Goal: Transaction & Acquisition: Purchase product/service

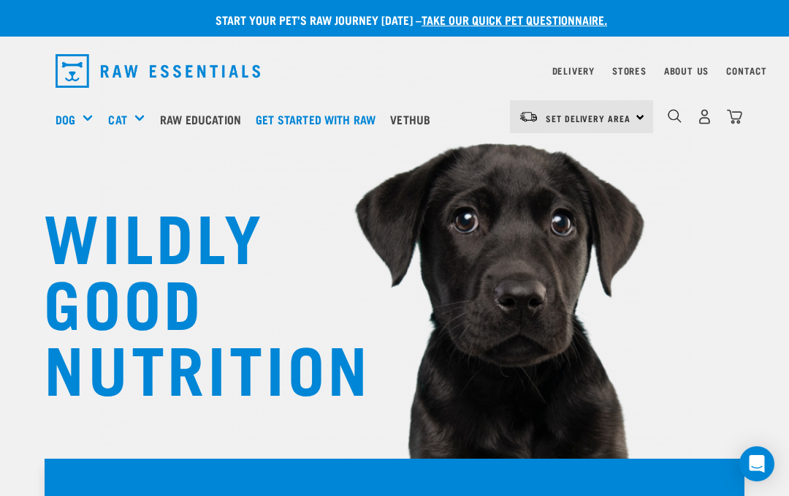
click at [610, 126] on link "Set Delivery Area" at bounding box center [588, 118] width 85 height 23
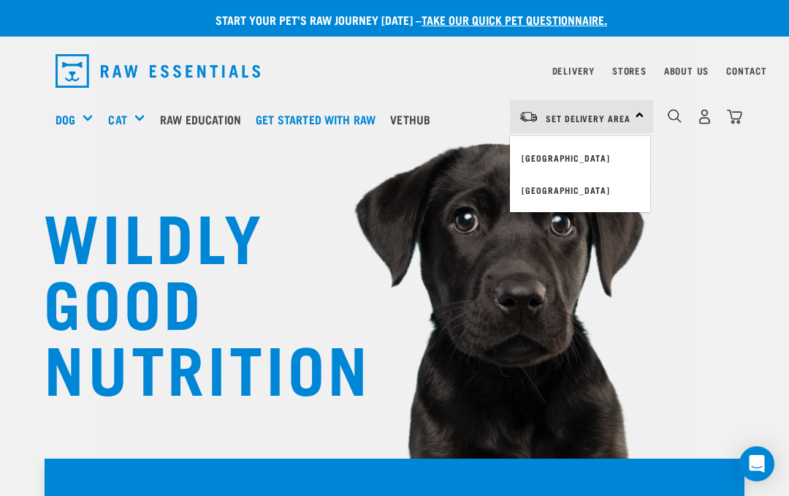
click at [569, 194] on link "[GEOGRAPHIC_DATA]" at bounding box center [580, 190] width 140 height 32
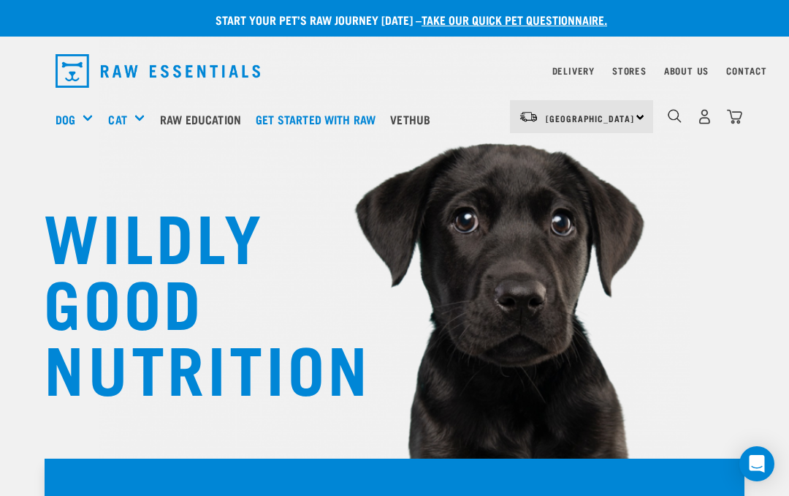
click at [583, 71] on link "Delivery" at bounding box center [574, 70] width 42 height 5
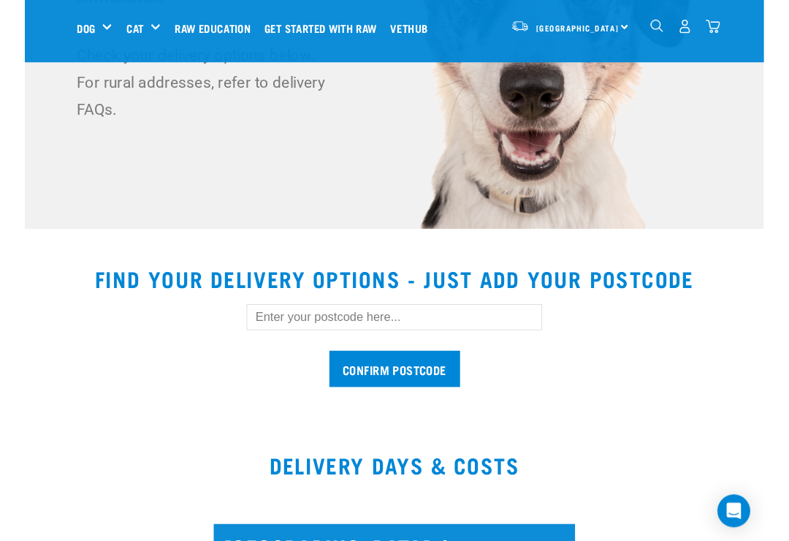
scroll to position [231, 0]
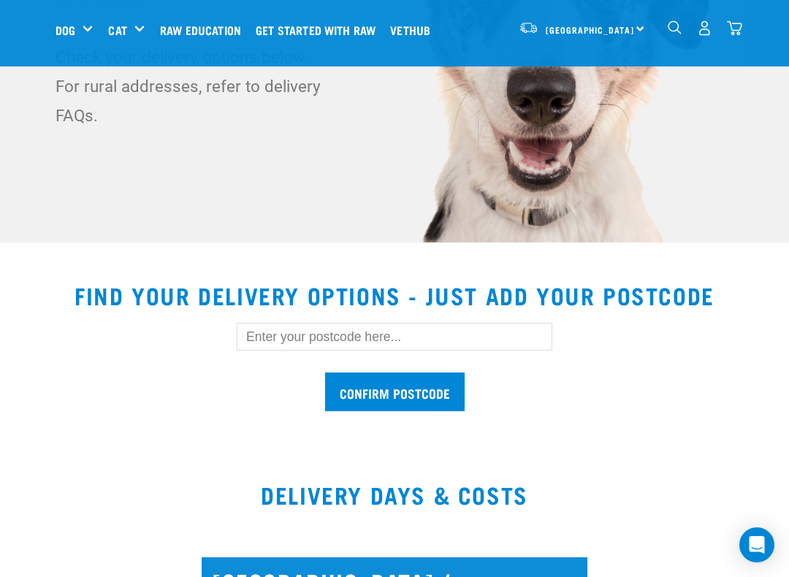
click at [471, 344] on input "text" at bounding box center [395, 337] width 316 height 28
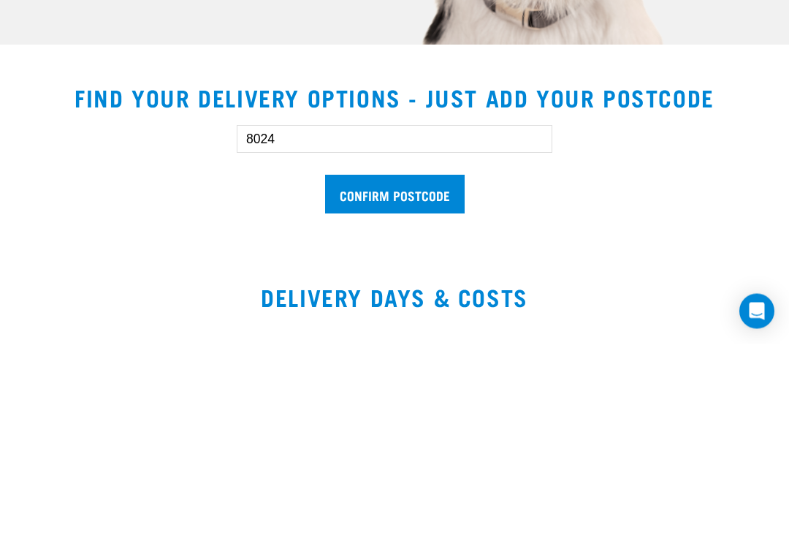
type input "8024"
click at [437, 373] on input "Confirm postcode" at bounding box center [395, 392] width 140 height 39
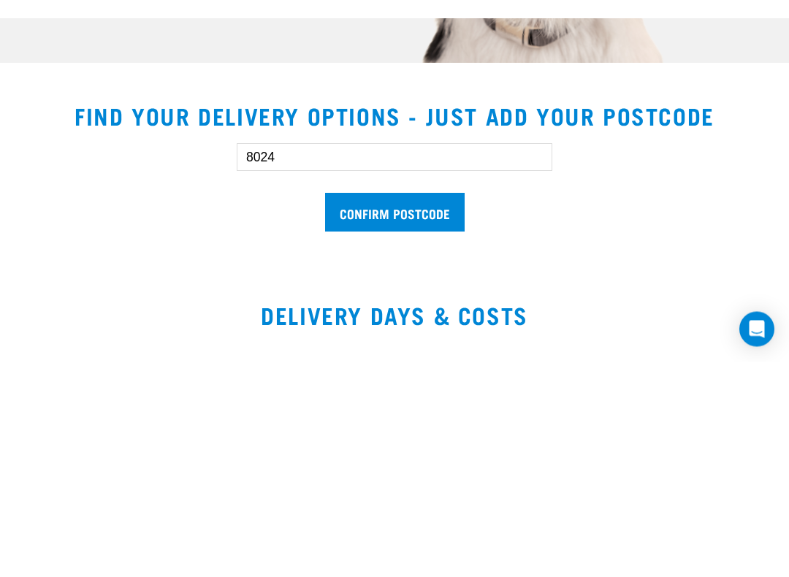
scroll to position [429, 0]
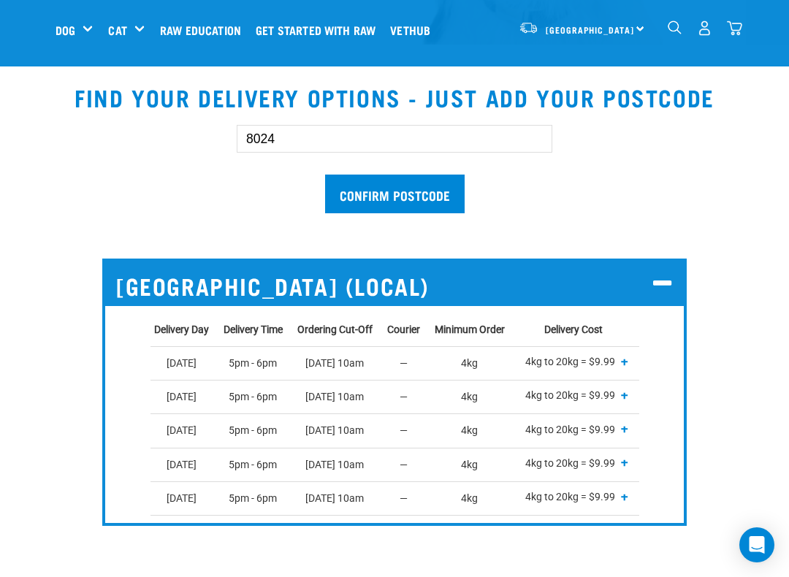
click at [629, 431] on span "+" at bounding box center [624, 429] width 7 height 15
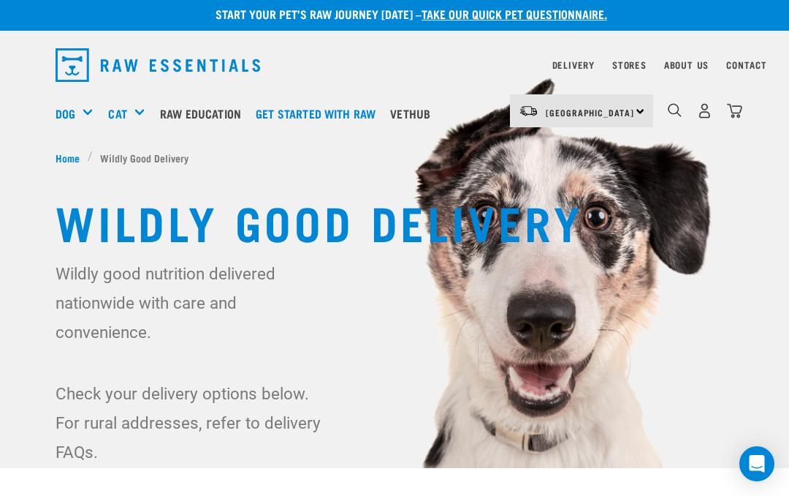
scroll to position [0, 0]
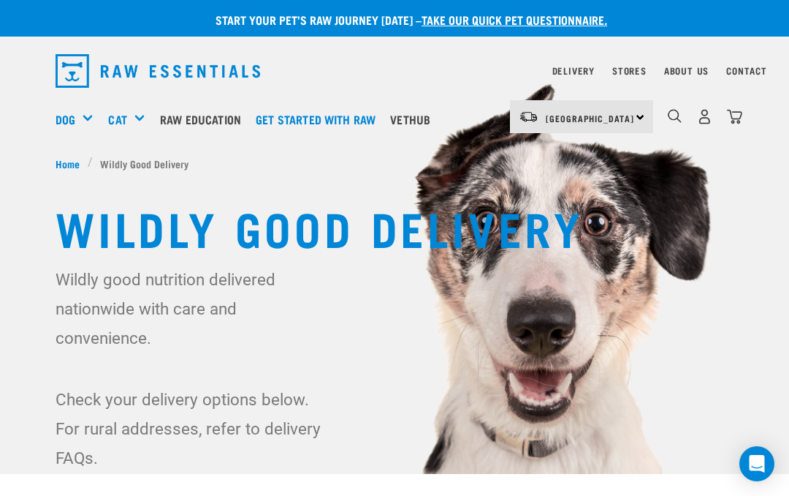
click at [0, 0] on div "Bulk Frozen" at bounding box center [0, 0] width 0 height 0
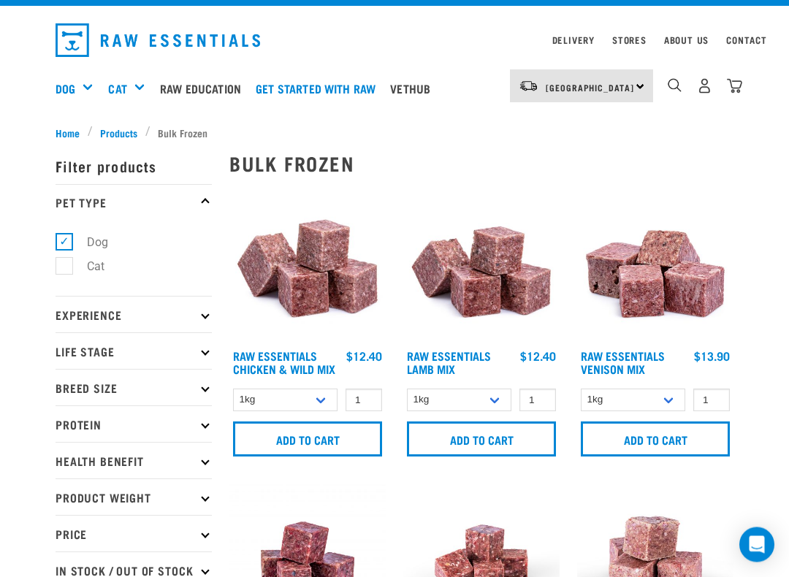
scroll to position [33, 0]
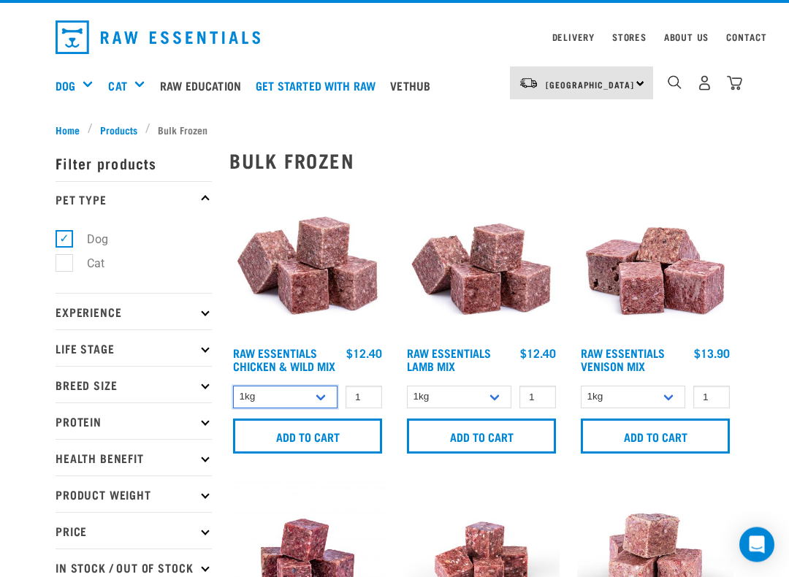
click at [319, 408] on select "1kg 3kg Bulk (10kg)" at bounding box center [285, 398] width 105 height 23
click at [495, 399] on select "1kg 3kg Bulk (10kg)" at bounding box center [459, 397] width 105 height 23
select select "758"
click at [664, 397] on select "1kg 3kg" at bounding box center [633, 397] width 105 height 23
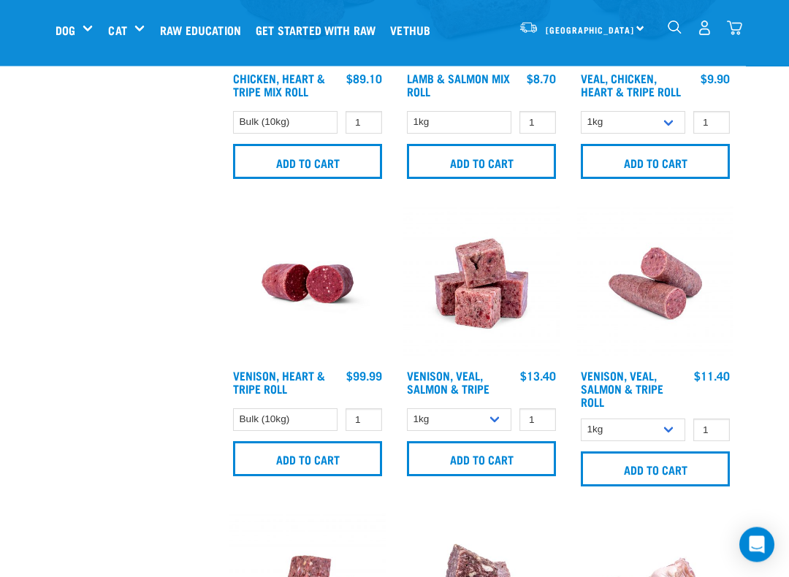
scroll to position [1088, 0]
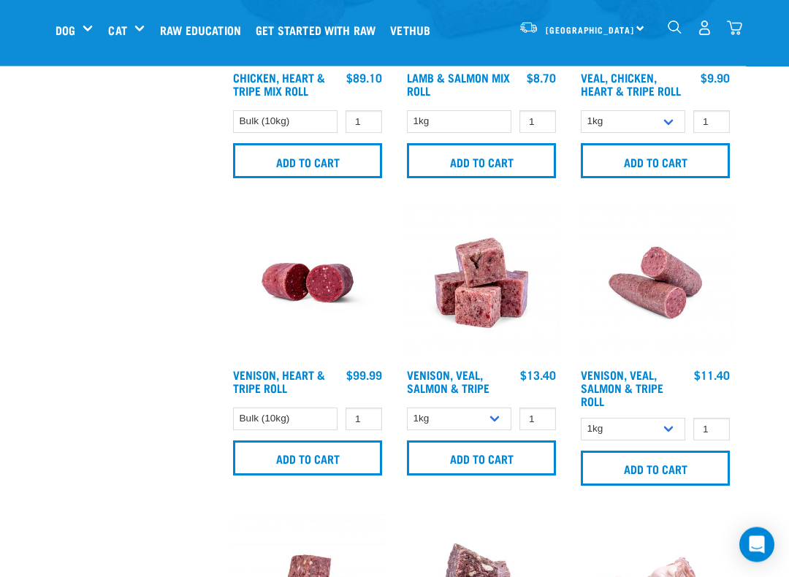
click at [493, 431] on select "1kg 3kg Bulk (18kg)" at bounding box center [459, 420] width 105 height 23
select select "327935"
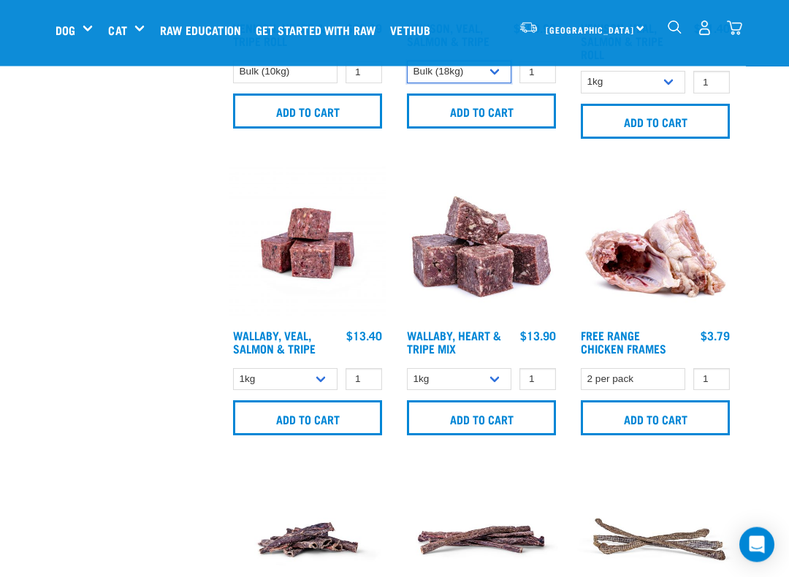
scroll to position [1438, 0]
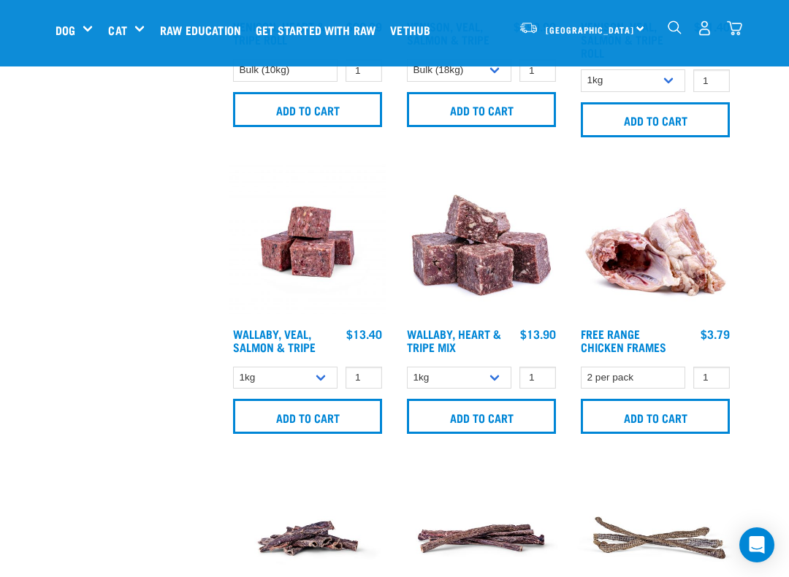
click at [491, 390] on select "1kg 3kg" at bounding box center [459, 378] width 105 height 23
click at [322, 390] on select "1kg 3kg Bulk (18kg)" at bounding box center [285, 378] width 105 height 23
select select "278010"
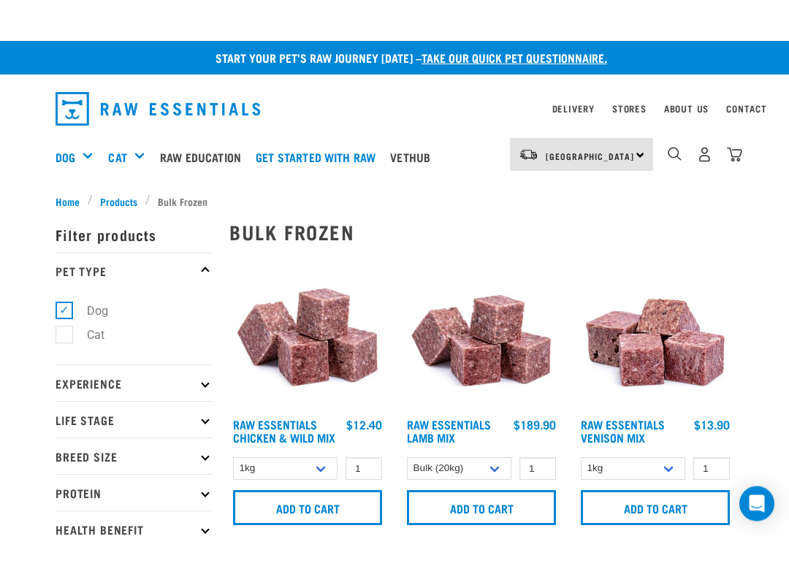
scroll to position [1, 0]
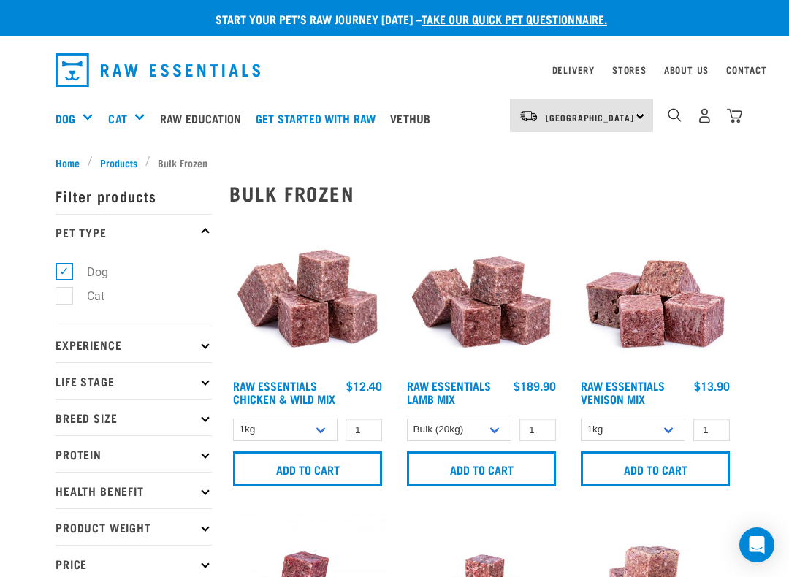
click at [665, 432] on select "1kg 3kg" at bounding box center [633, 430] width 105 height 23
click at [315, 439] on select "1kg 3kg Bulk (10kg)" at bounding box center [285, 430] width 105 height 23
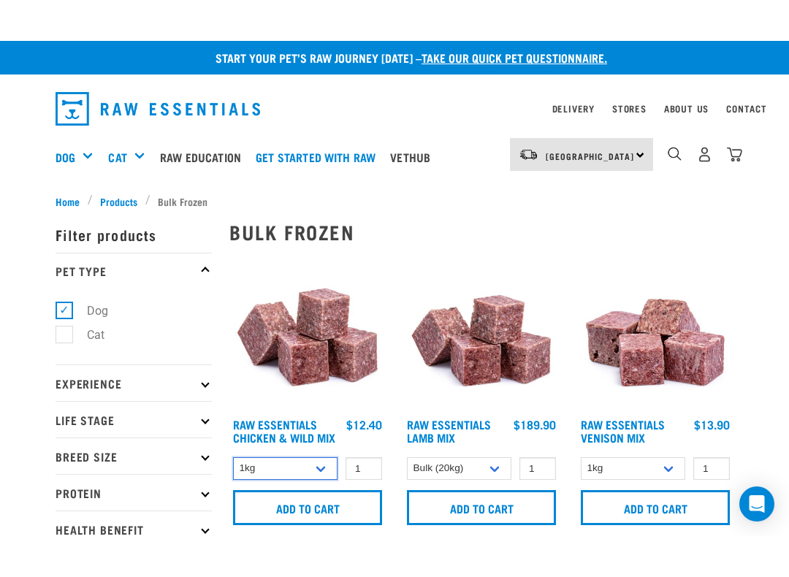
scroll to position [0, 0]
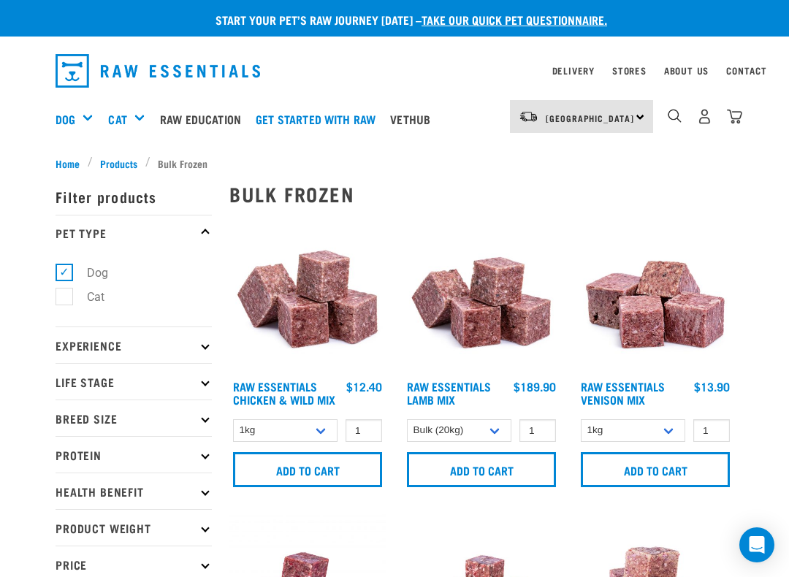
click at [65, 161] on span "Home" at bounding box center [68, 163] width 24 height 15
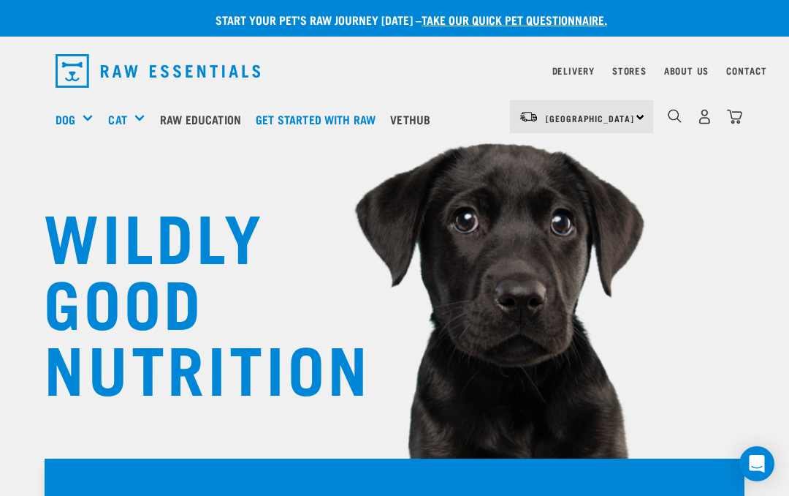
click at [0, 0] on div "Bulk Frozen" at bounding box center [0, 0] width 0 height 0
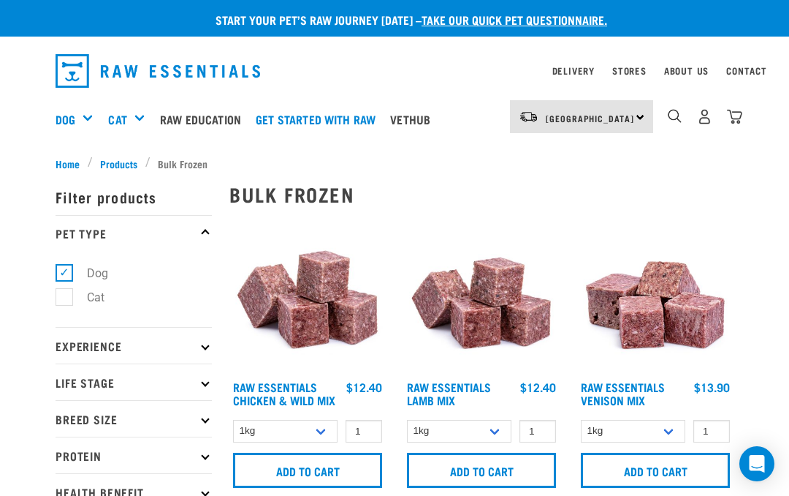
click at [618, 125] on div "[GEOGRAPHIC_DATA] [GEOGRAPHIC_DATA]" at bounding box center [581, 116] width 143 height 33
click at [726, 232] on img at bounding box center [655, 294] width 156 height 156
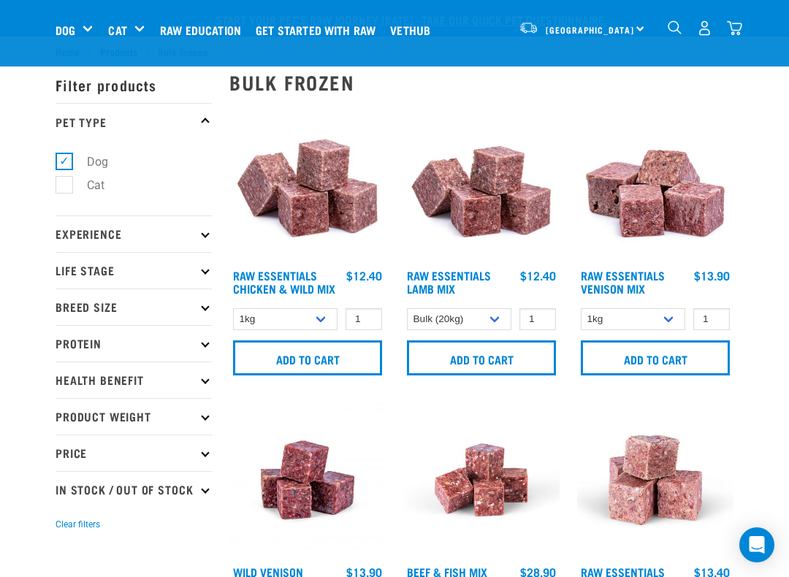
select select "758"
select select "327935"
select select "278010"
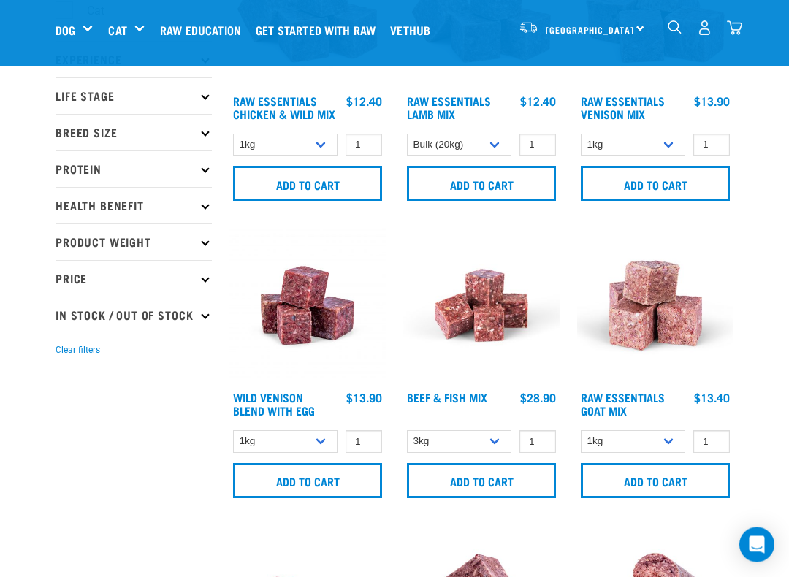
scroll to position [178, 0]
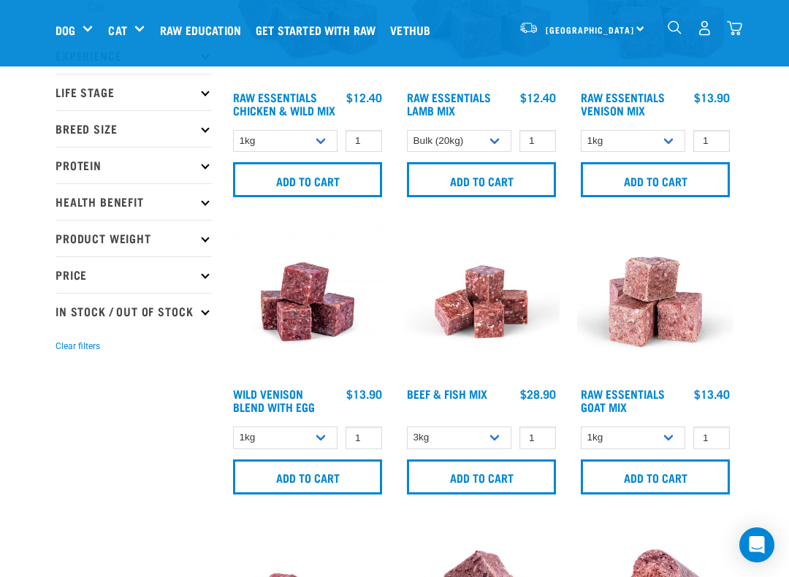
click at [669, 445] on select "1kg 3kg Bulk (10kg)" at bounding box center [633, 438] width 105 height 23
click at [498, 444] on select "3kg Bulk (10kg)" at bounding box center [459, 438] width 105 height 23
click at [316, 447] on select "1kg 3kg Bulk (10kg)" at bounding box center [285, 438] width 105 height 23
select select "50722"
click at [666, 449] on select "1kg 3kg Bulk (10kg)" at bounding box center [633, 438] width 105 height 23
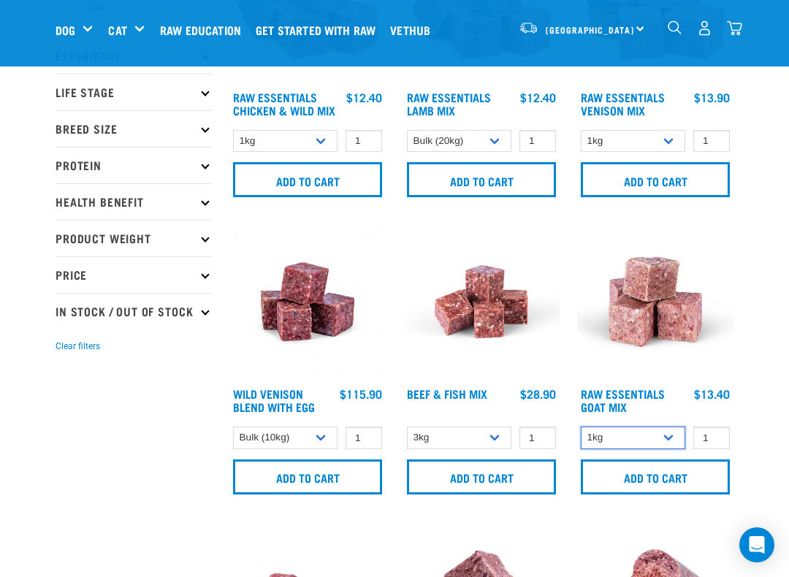
click at [665, 447] on select "1kg 3kg Bulk (10kg)" at bounding box center [633, 438] width 105 height 23
select select "344957"
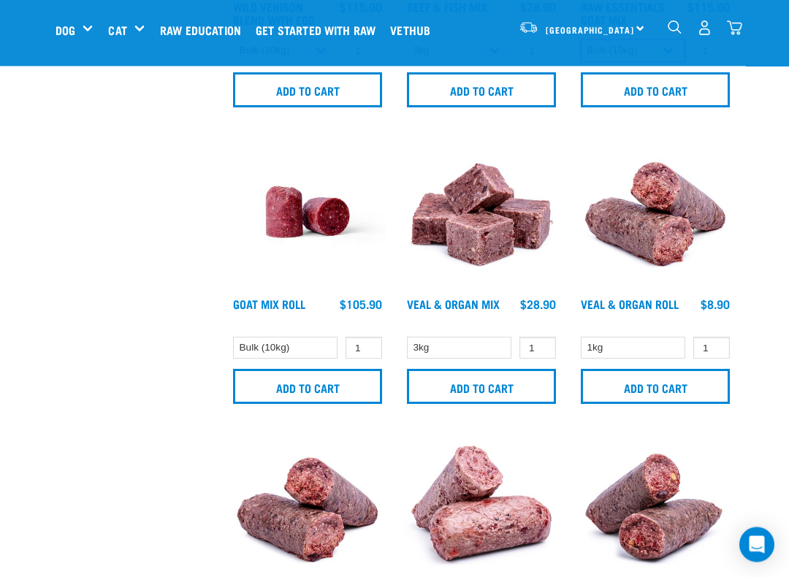
scroll to position [566, 0]
click at [488, 360] on select "3kg" at bounding box center [459, 348] width 105 height 23
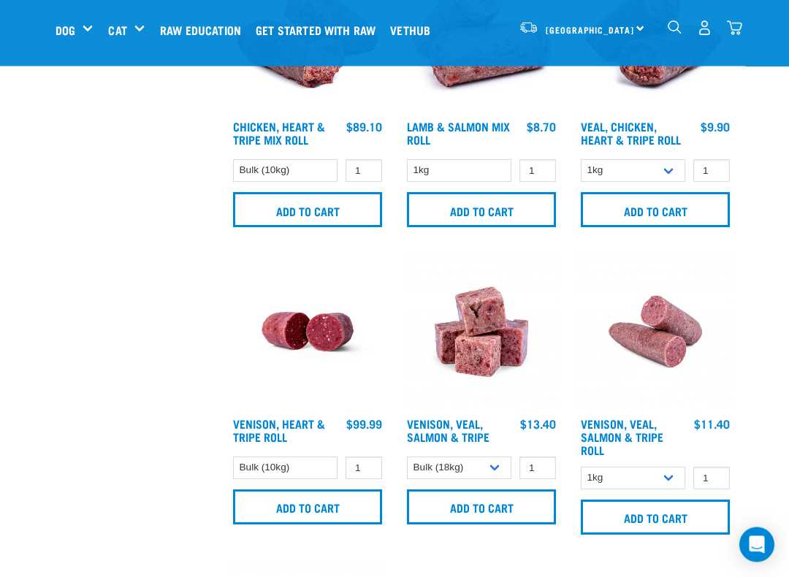
scroll to position [1040, 0]
click at [311, 479] on select "Bulk (10kg)" at bounding box center [285, 468] width 105 height 23
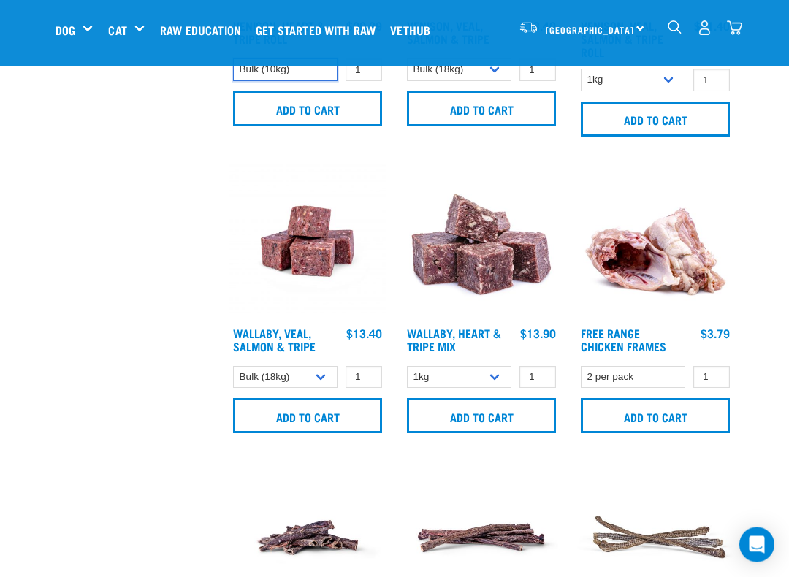
scroll to position [1439, 0]
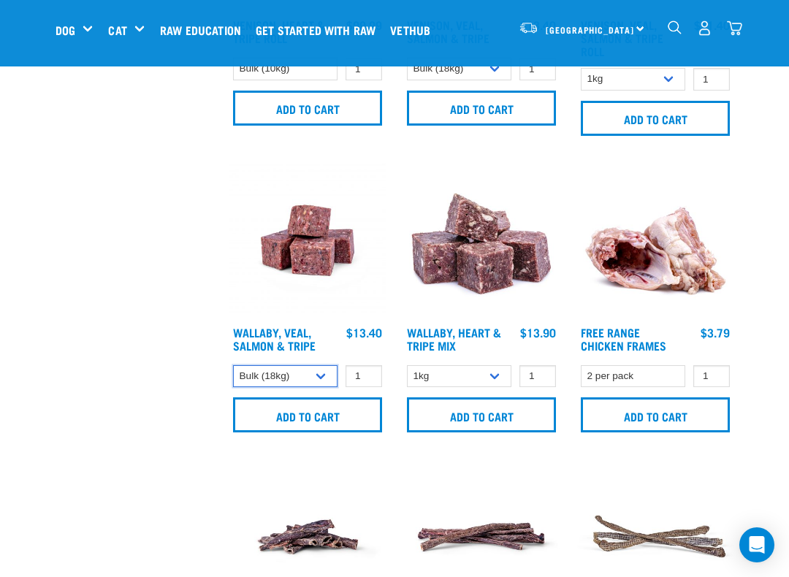
click at [311, 388] on select "1kg 3kg Bulk (18kg)" at bounding box center [285, 376] width 105 height 23
click at [318, 388] on select "1kg 3kg Bulk (18kg)" at bounding box center [285, 376] width 105 height 23
click at [321, 388] on select "1kg 3kg Bulk (18kg)" at bounding box center [285, 376] width 105 height 23
select select "278010"
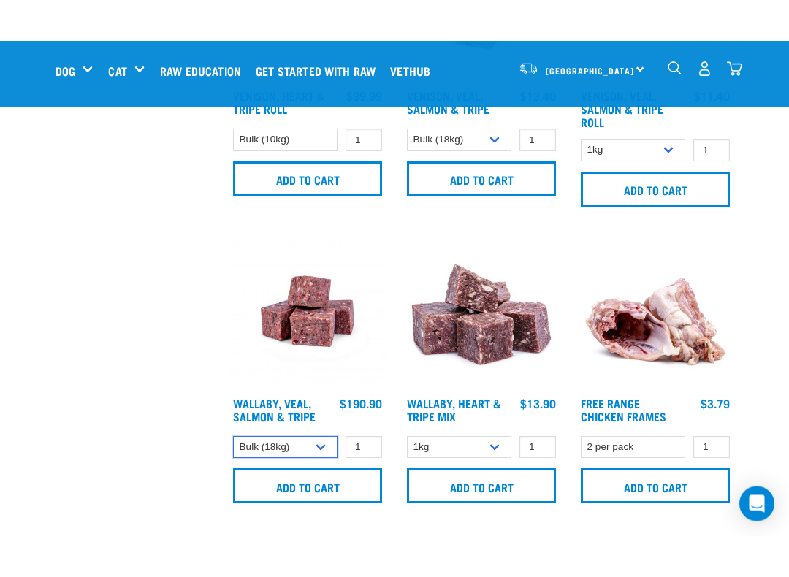
scroll to position [1408, 0]
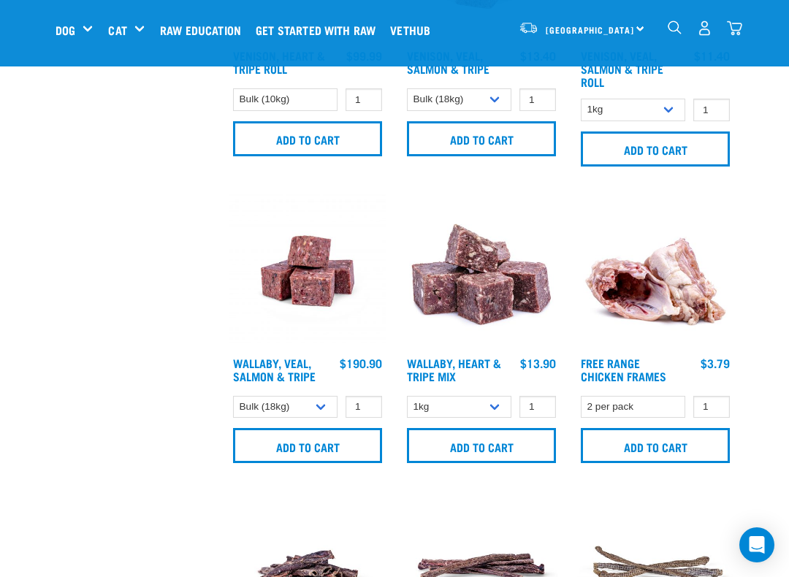
click at [483, 419] on select "1kg 3kg" at bounding box center [459, 407] width 105 height 23
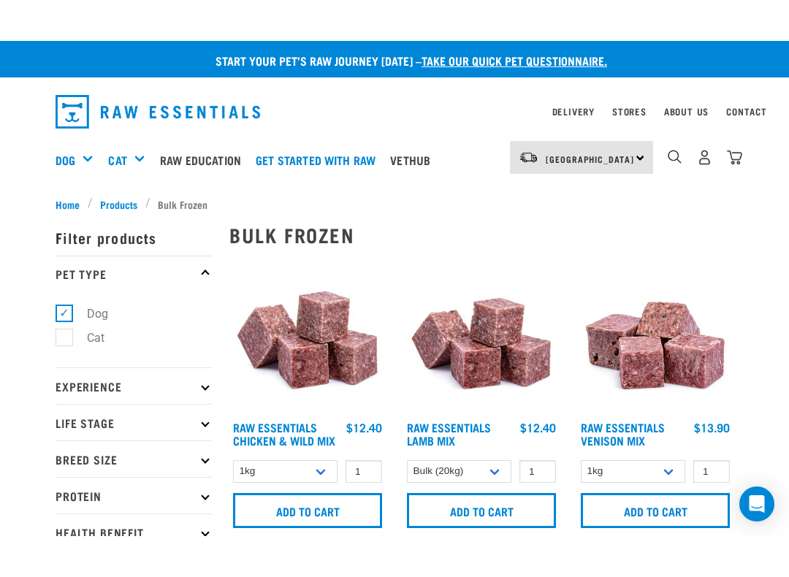
scroll to position [4, 0]
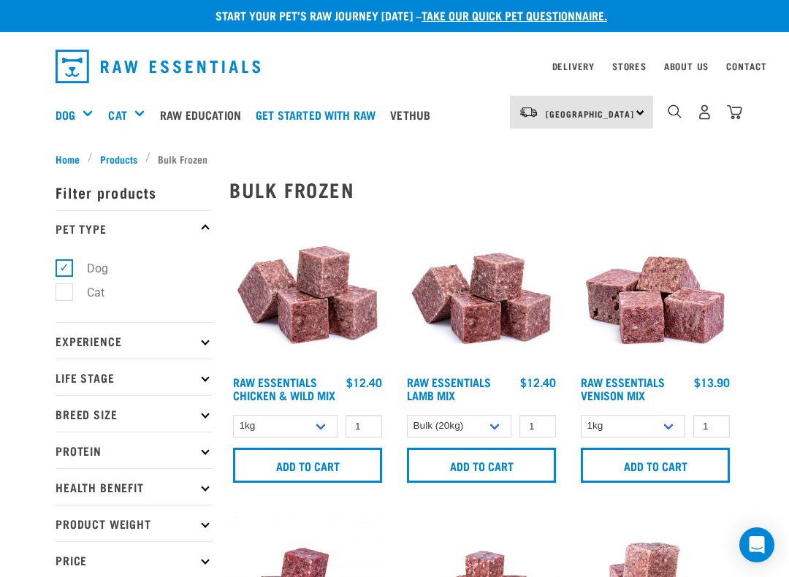
click at [669, 433] on select "1kg 3kg" at bounding box center [633, 426] width 105 height 23
click at [319, 438] on select "1kg 3kg Bulk (10kg)" at bounding box center [285, 426] width 105 height 23
select select "14881"
click at [496, 428] on select "1kg 3kg Bulk (10kg)" at bounding box center [459, 426] width 105 height 23
click at [488, 432] on select "1kg 3kg Bulk (10kg)" at bounding box center [459, 426] width 105 height 23
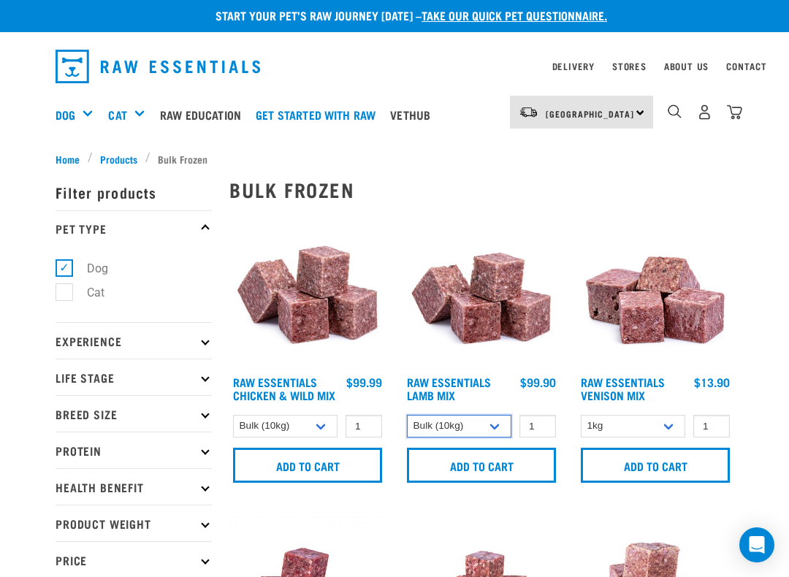
select select "758"
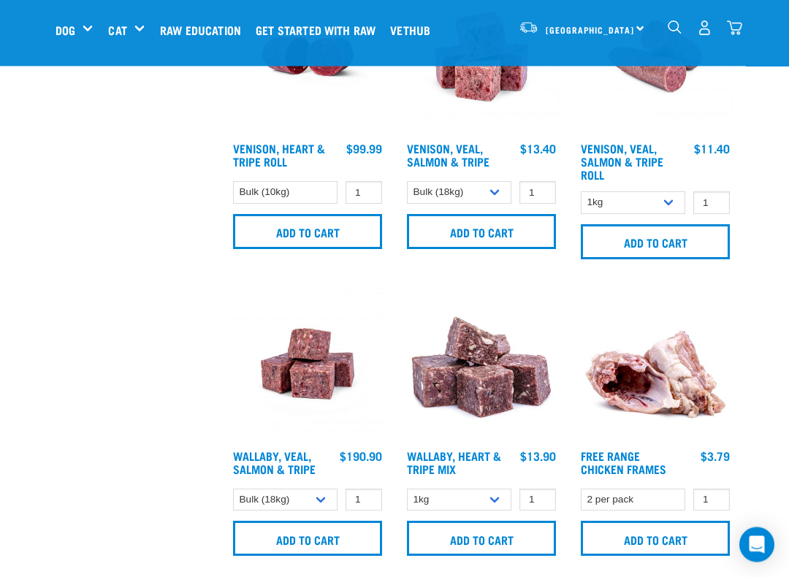
scroll to position [1318, 0]
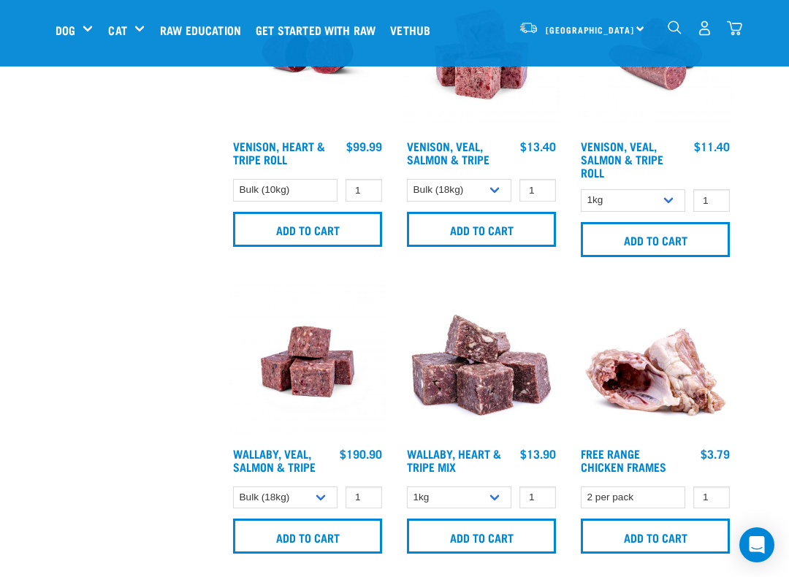
click at [482, 202] on select "1kg 3kg Bulk (18kg)" at bounding box center [459, 190] width 105 height 23
click at [490, 202] on select "1kg 3kg Bulk (18kg)" at bounding box center [459, 190] width 105 height 23
click at [484, 202] on select "1kg 3kg Bulk (18kg)" at bounding box center [459, 190] width 105 height 23
select select "327935"
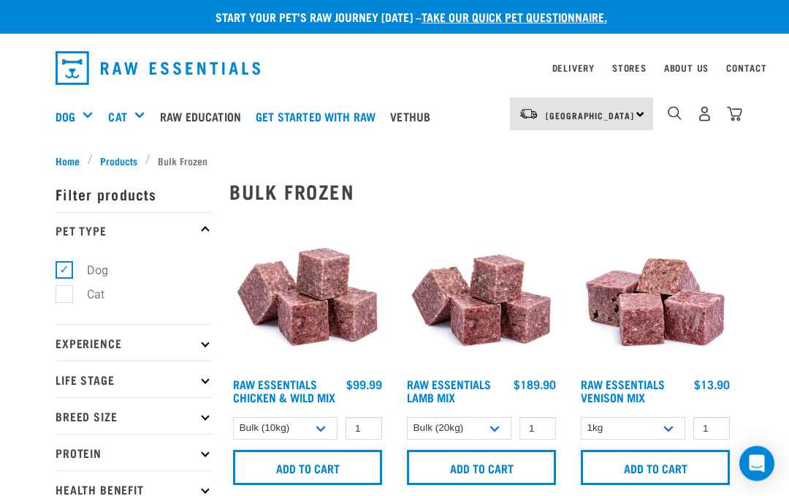
scroll to position [3, 0]
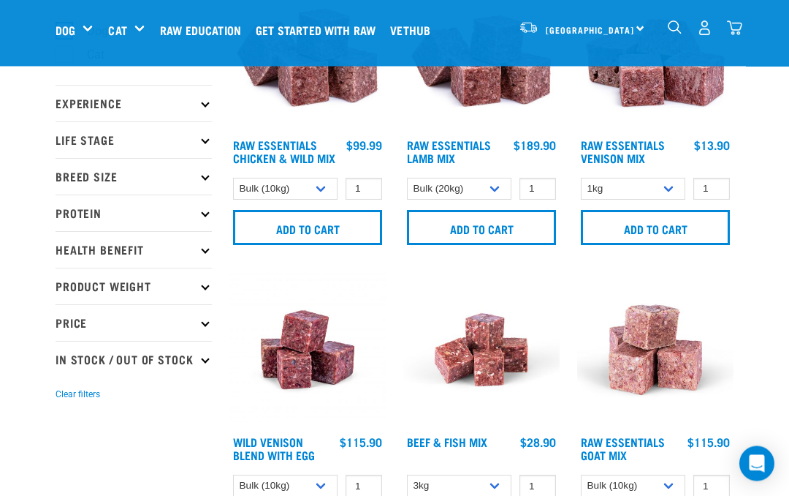
click at [535, 232] on input "Add to cart" at bounding box center [481, 228] width 149 height 35
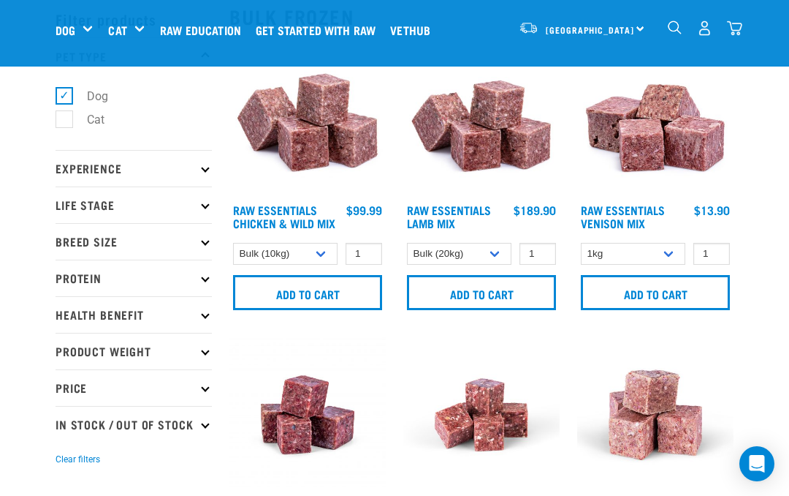
scroll to position [0, 0]
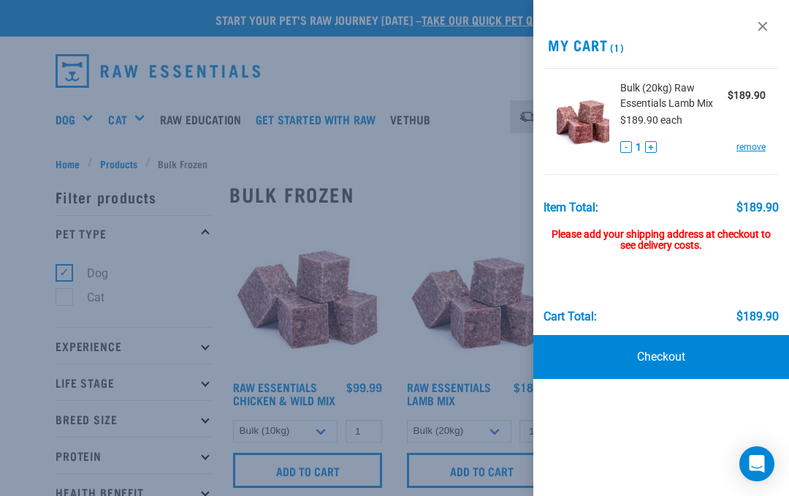
click at [420, 365] on div at bounding box center [394, 248] width 789 height 496
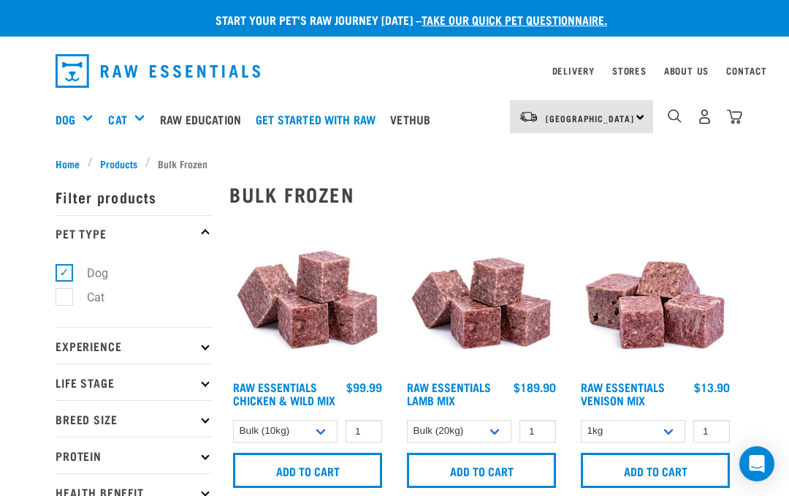
click at [112, 159] on span "Products" at bounding box center [118, 163] width 37 height 15
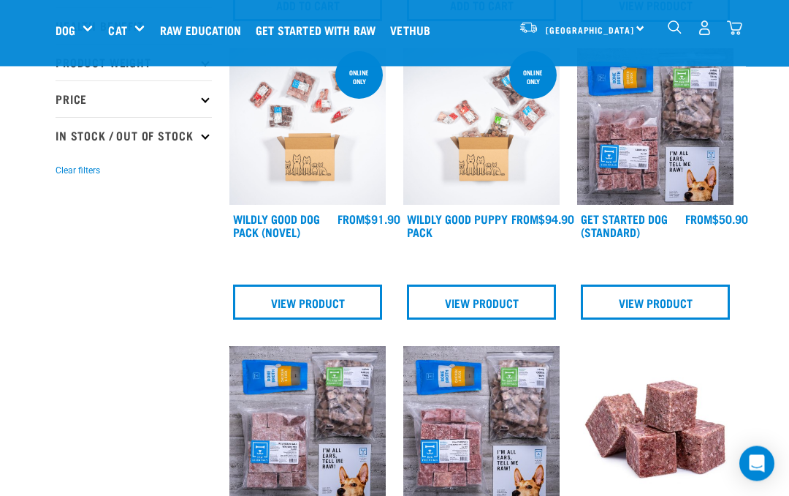
scroll to position [344, 0]
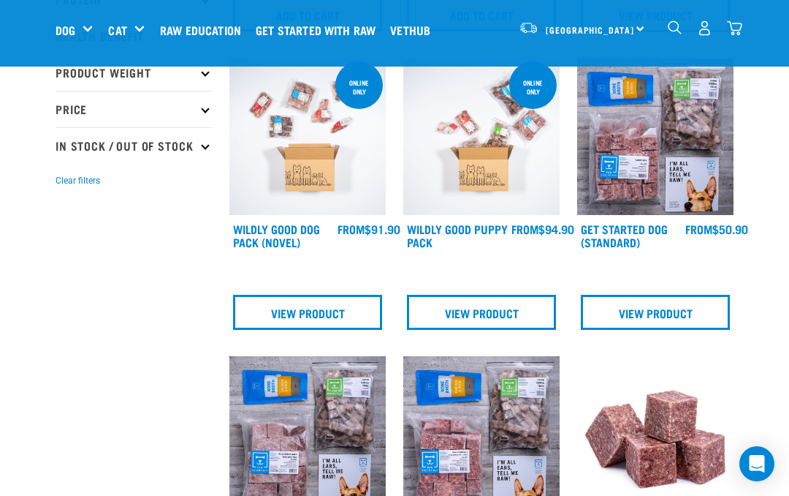
click at [0, 0] on div "Green Tripe" at bounding box center [0, 0] width 0 height 0
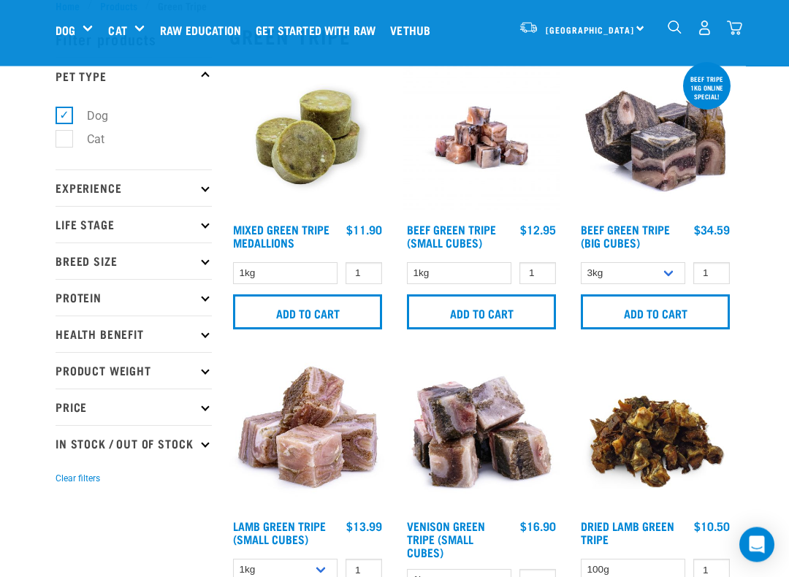
scroll to position [46, 0]
click at [658, 279] on select "3kg Bulk (10kg)" at bounding box center [633, 273] width 105 height 23
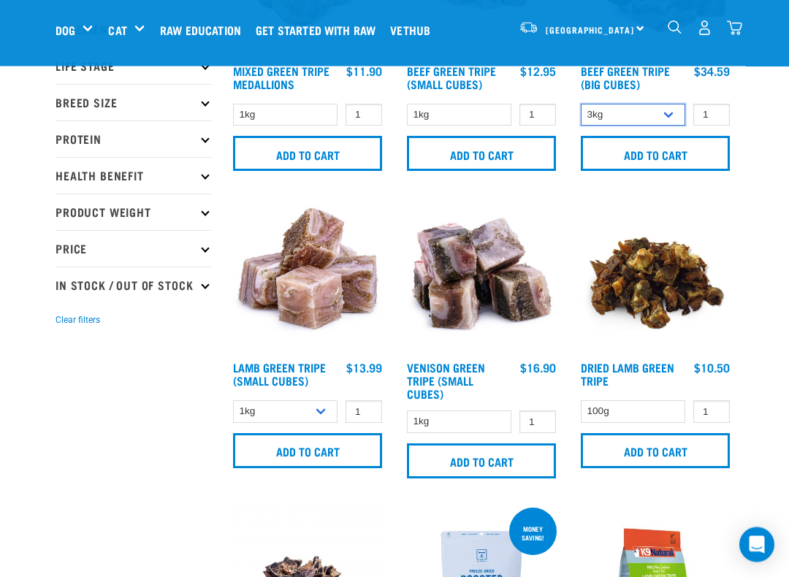
scroll to position [206, 0]
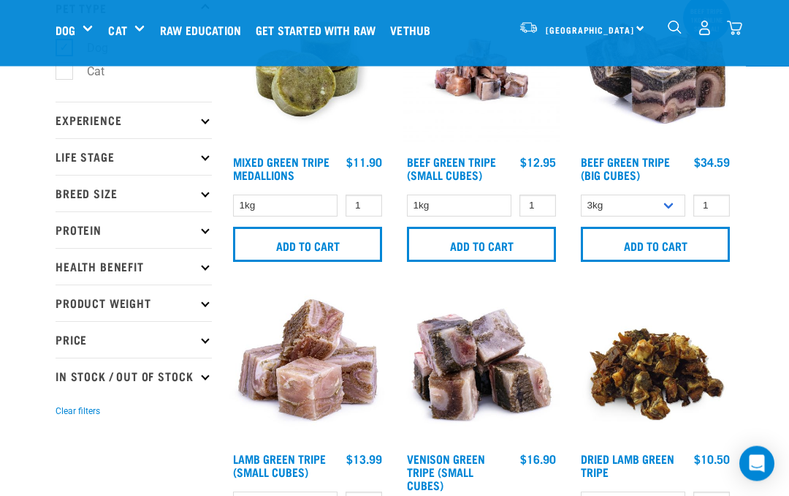
click at [691, 252] on input "Add to cart" at bounding box center [655, 244] width 149 height 35
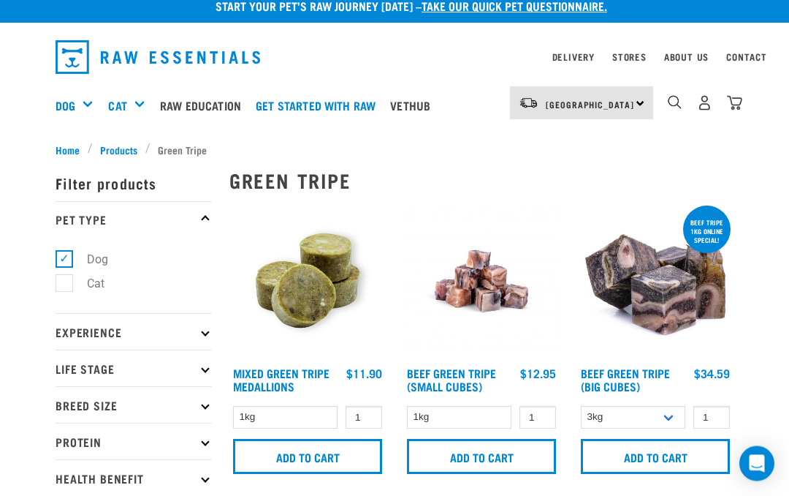
scroll to position [0, 0]
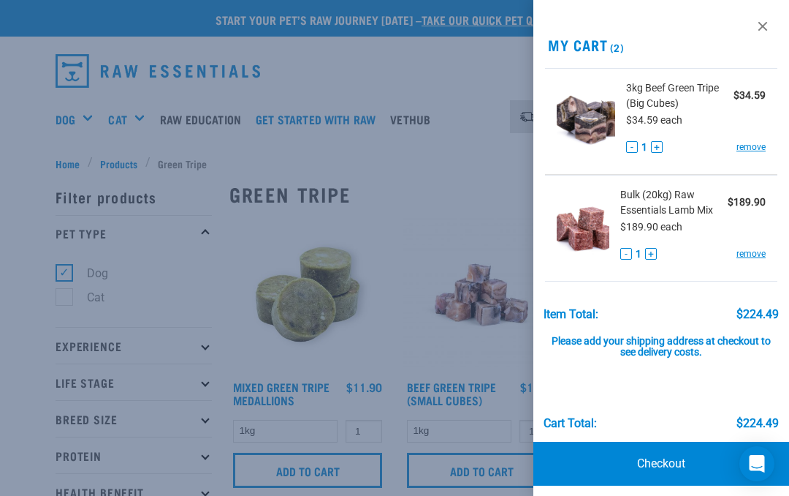
click at [429, 202] on div at bounding box center [394, 248] width 789 height 496
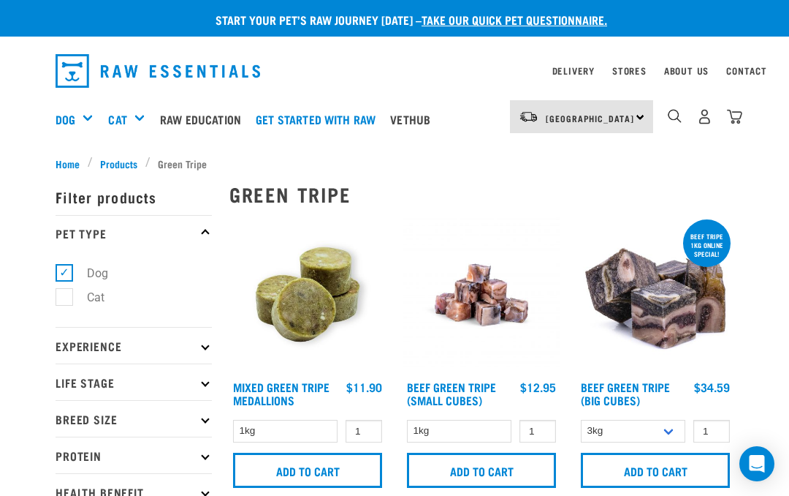
click at [0, 0] on div "Mixes & Minces" at bounding box center [0, 0] width 0 height 0
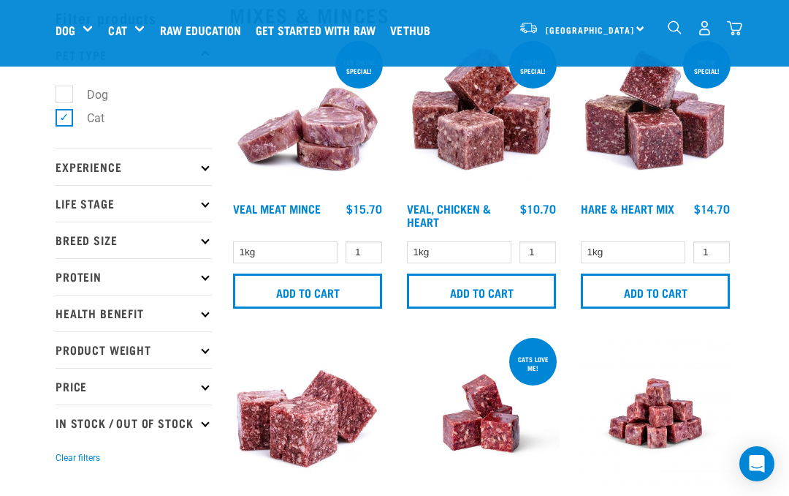
scroll to position [67, 0]
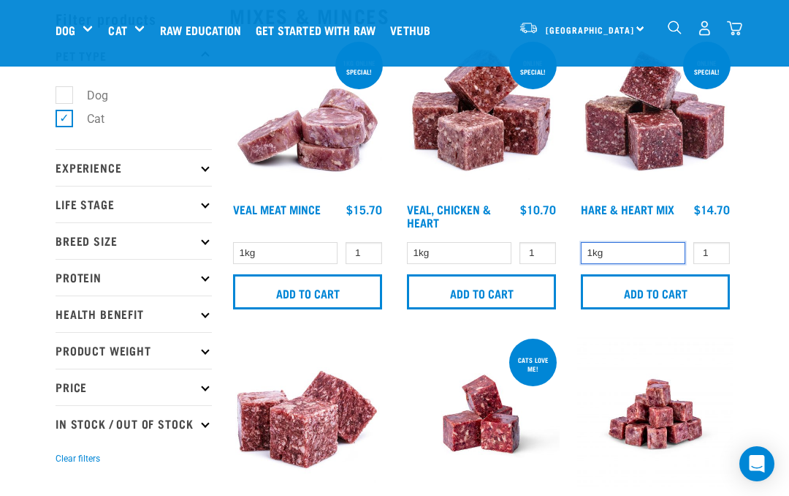
click at [655, 259] on select "1kg" at bounding box center [633, 253] width 105 height 23
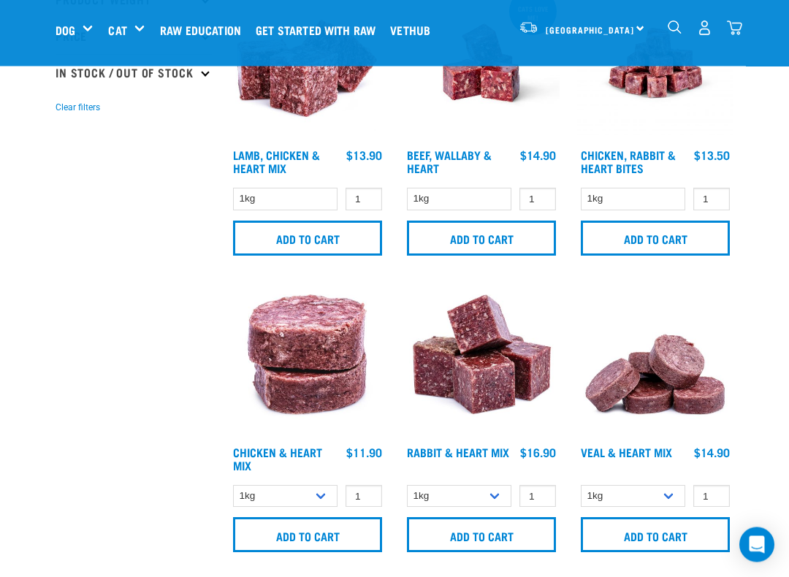
scroll to position [436, 0]
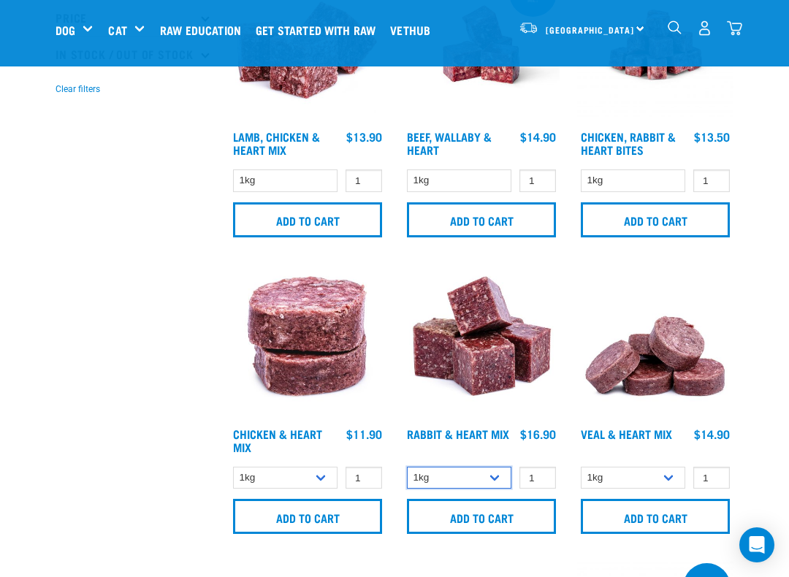
click at [493, 483] on select "1kg 3kg" at bounding box center [459, 478] width 105 height 23
click at [496, 482] on select "1kg 3kg" at bounding box center [459, 478] width 105 height 23
select select "464"
click at [520, 495] on input "Add to cart" at bounding box center [481, 516] width 149 height 35
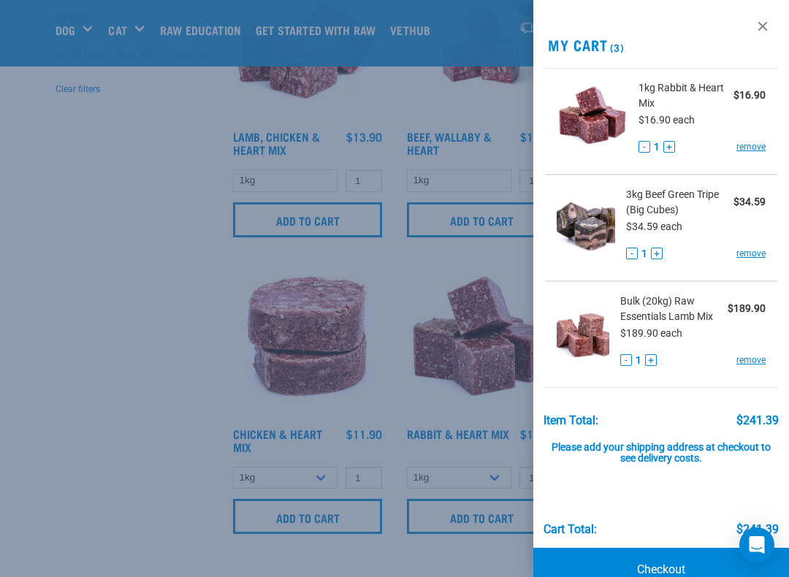
click at [719, 406] on div "Item Total: $241.39" at bounding box center [662, 414] width 236 height 28
click at [493, 428] on div at bounding box center [394, 288] width 789 height 577
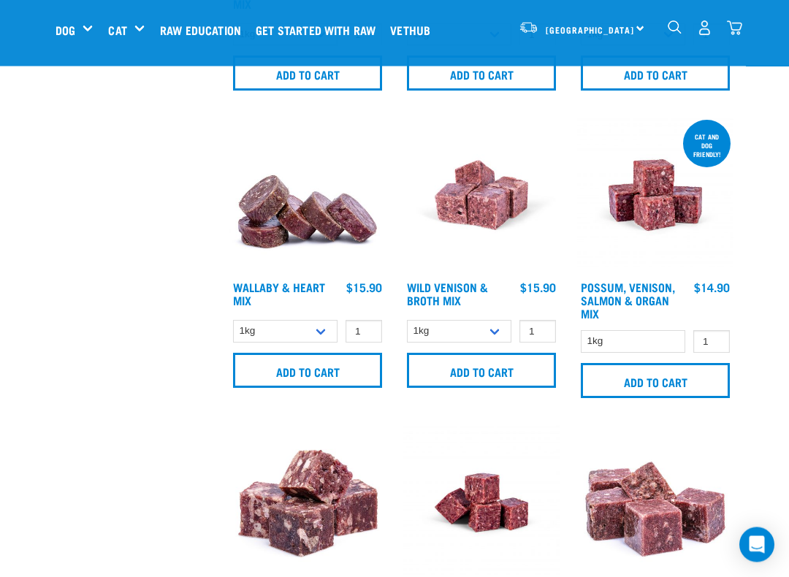
scroll to position [880, 0]
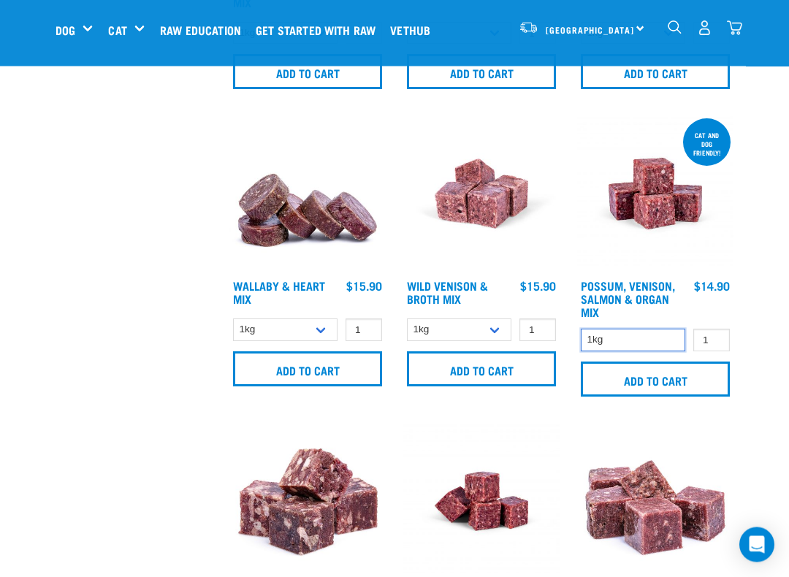
click at [641, 349] on select "1kg" at bounding box center [633, 341] width 105 height 23
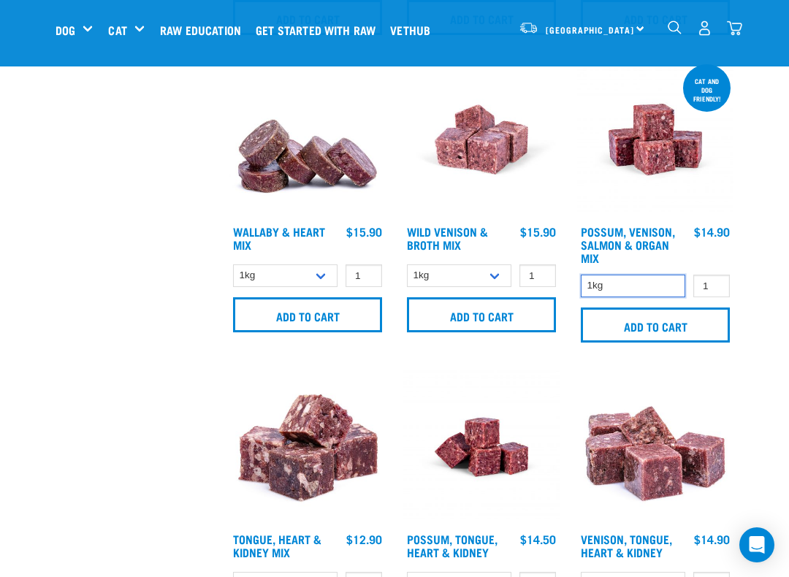
scroll to position [933, 0]
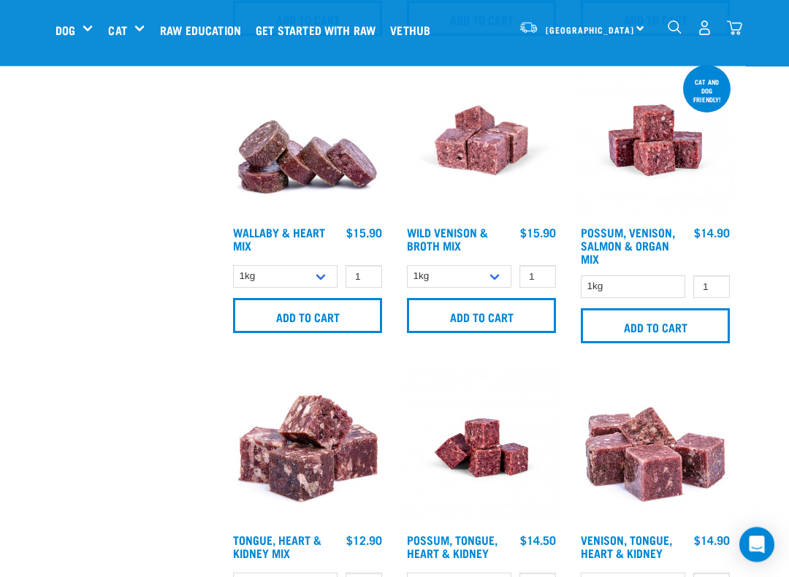
click at [661, 335] on input "Add to cart" at bounding box center [655, 326] width 149 height 35
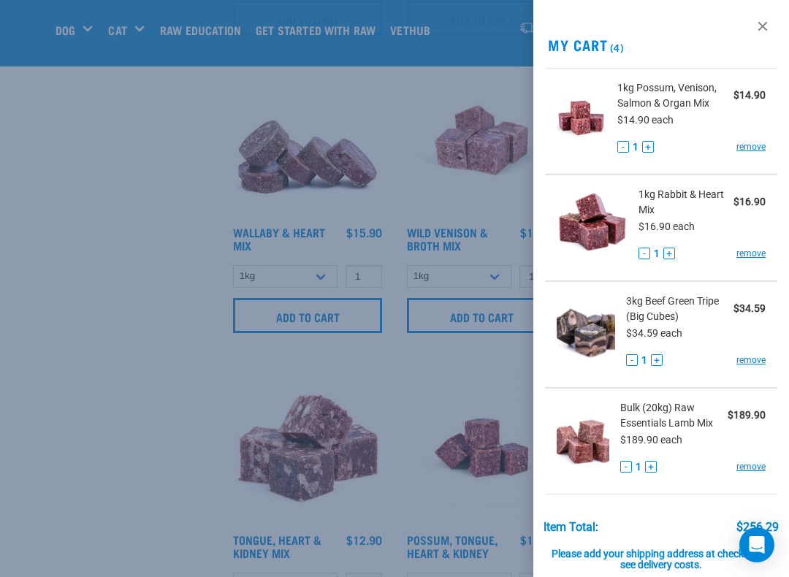
click at [493, 372] on div at bounding box center [394, 288] width 789 height 577
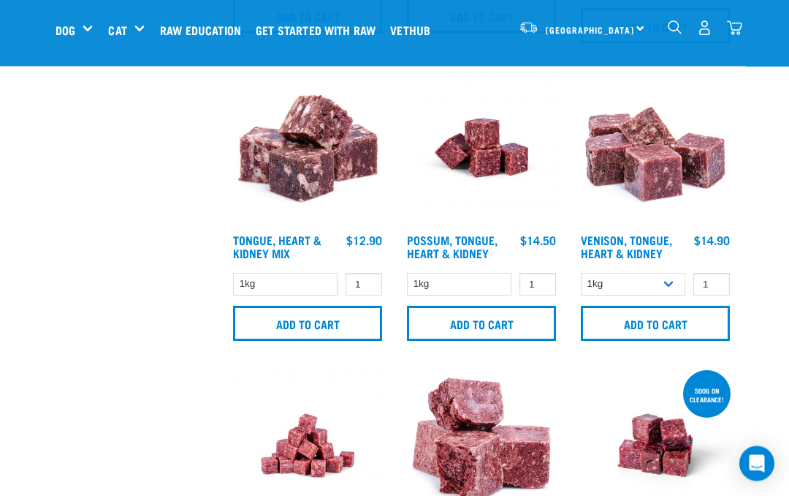
scroll to position [1230, 0]
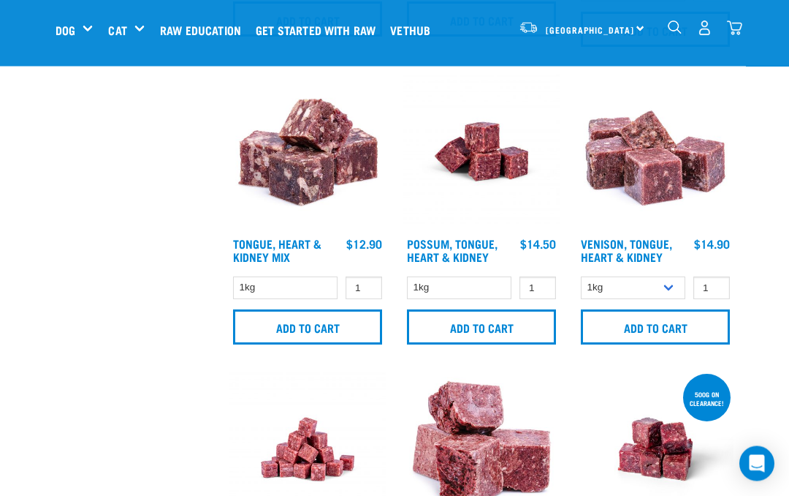
click at [735, 31] on img "dropdown navigation" at bounding box center [734, 27] width 15 height 15
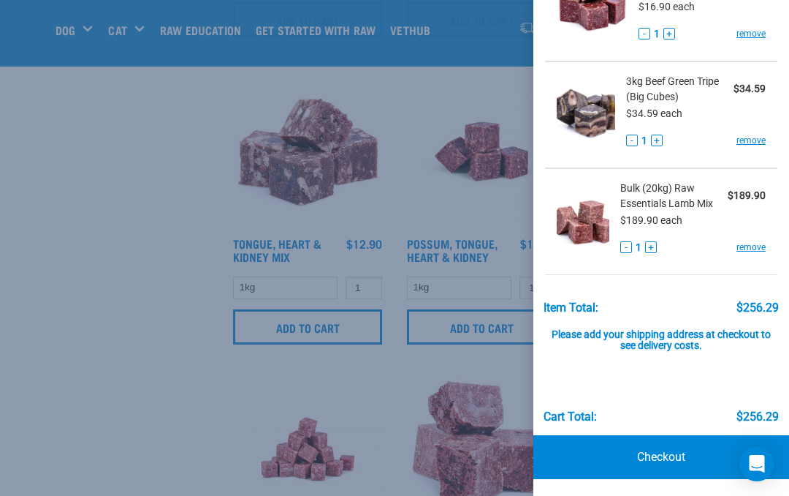
scroll to position [219, 0]
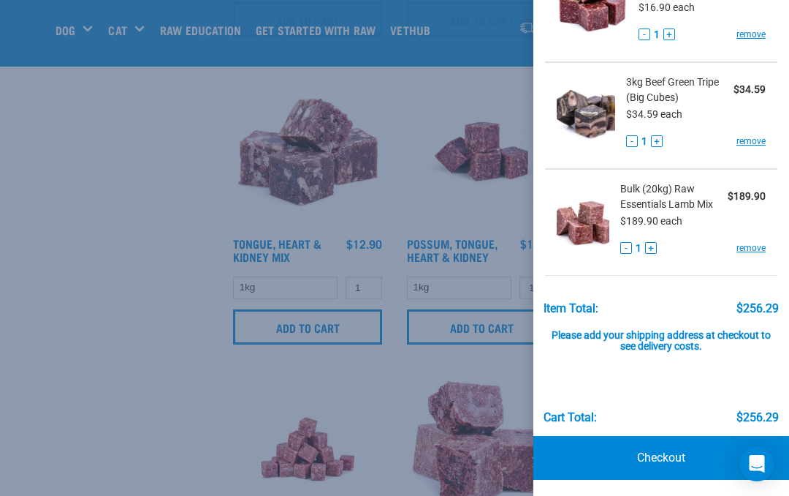
click at [613, 468] on link "Checkout" at bounding box center [662, 458] width 256 height 44
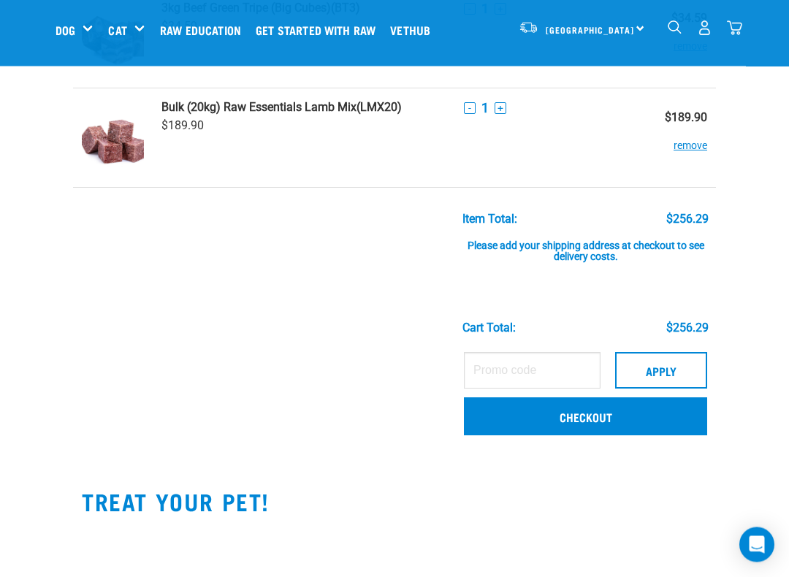
scroll to position [336, 0]
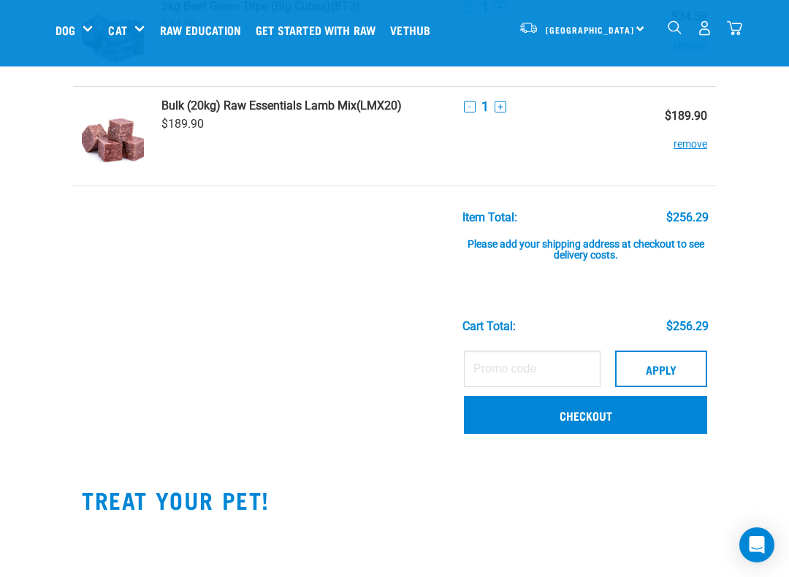
click at [664, 415] on link "Checkout" at bounding box center [585, 415] width 243 height 38
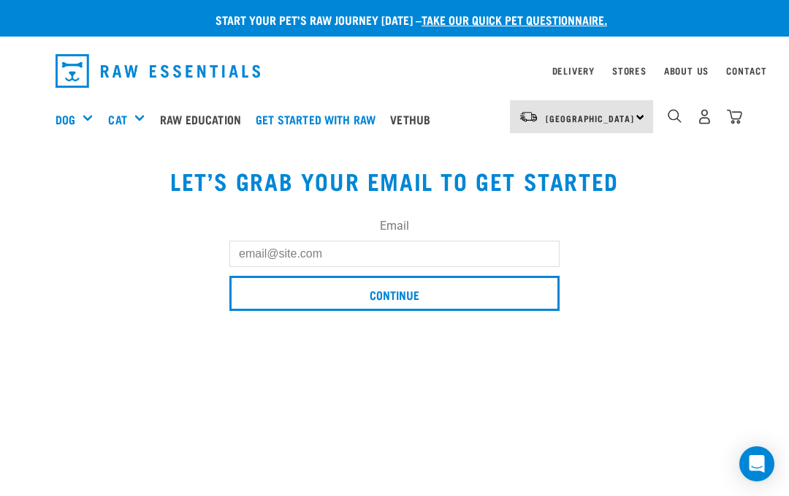
click at [308, 256] on input "Email" at bounding box center [395, 253] width 330 height 26
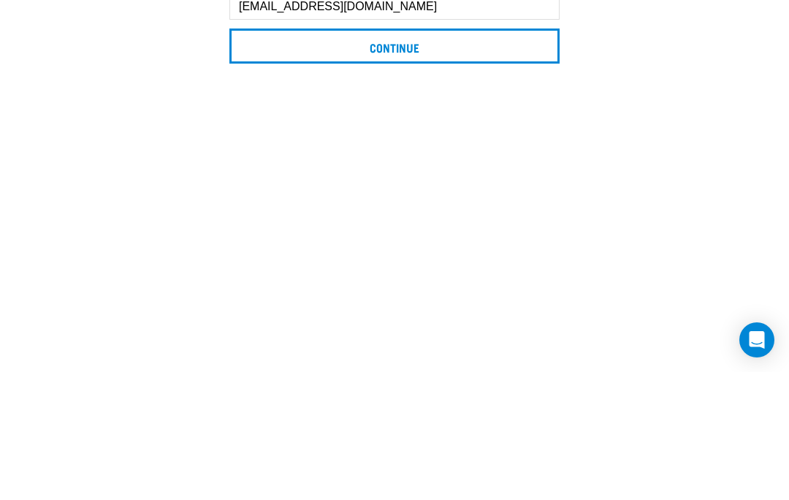
type input "[EMAIL_ADDRESS][DOMAIN_NAME]"
click at [522, 156] on input "Continue" at bounding box center [395, 173] width 330 height 35
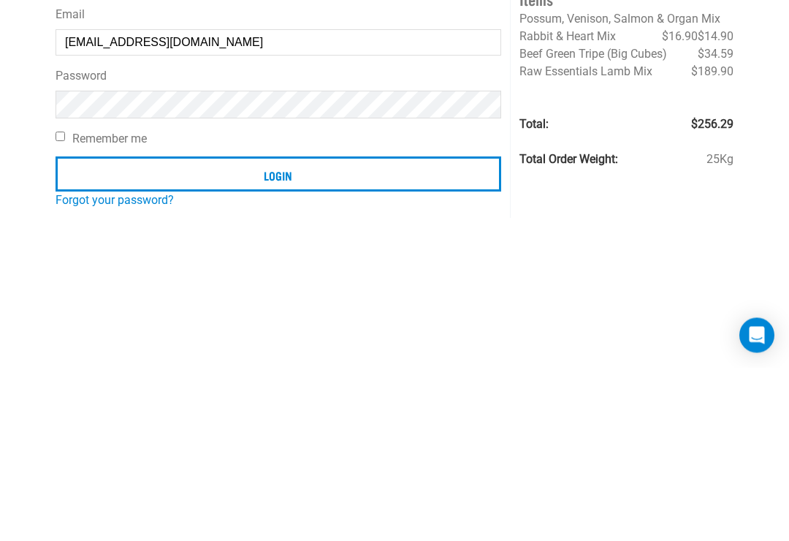
click at [454, 330] on input "Login" at bounding box center [279, 347] width 446 height 35
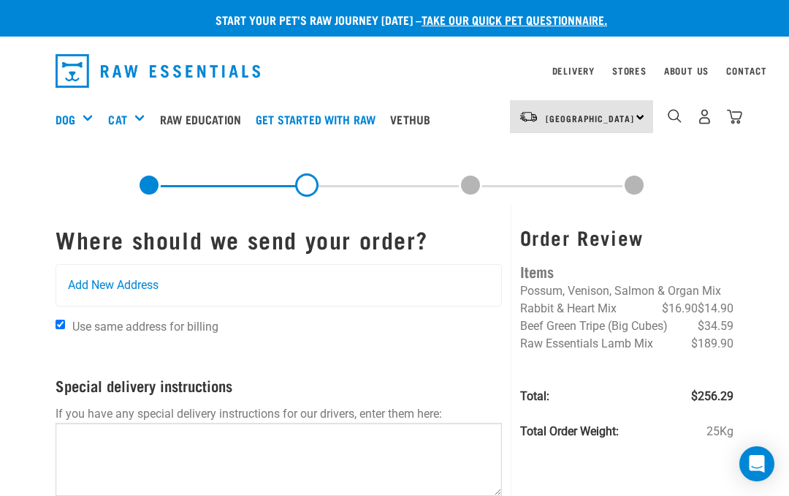
click at [316, 280] on div "Add New Address" at bounding box center [278, 285] width 445 height 41
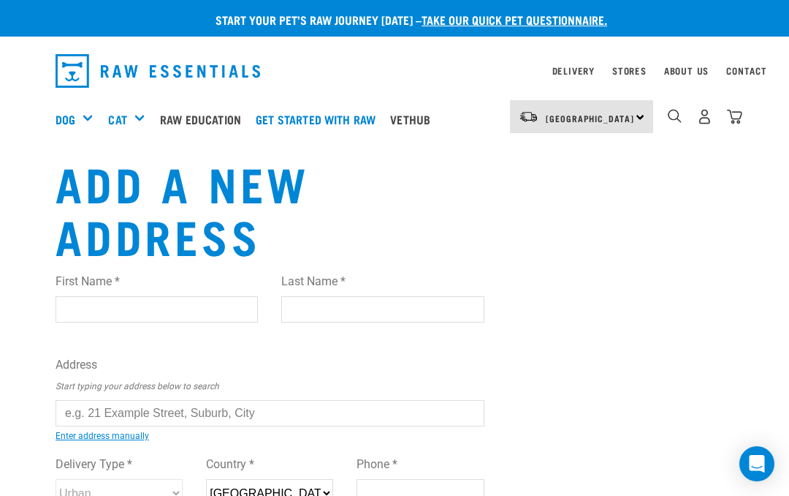
click at [161, 313] on input "First Name *" at bounding box center [157, 309] width 202 height 26
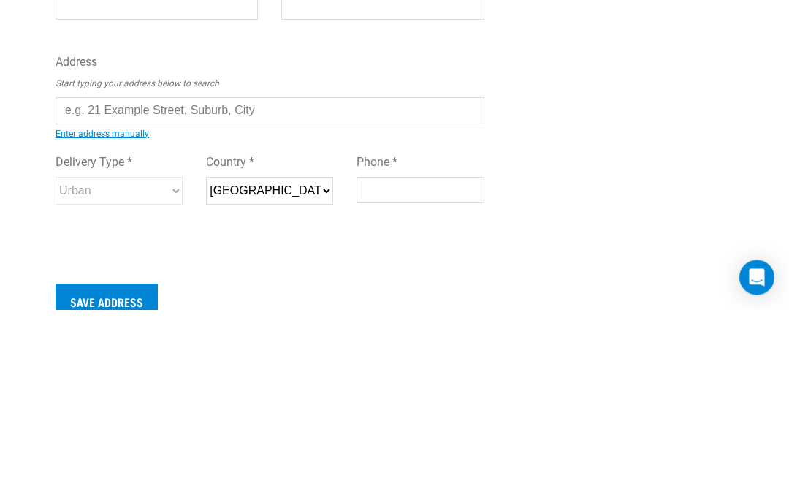
type input "D"
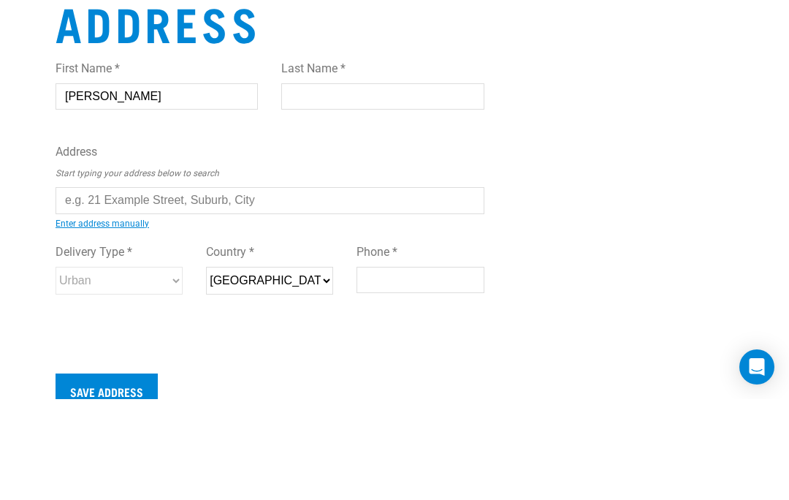
type input "Claire"
click at [412, 184] on input "Last Name *" at bounding box center [382, 197] width 202 height 26
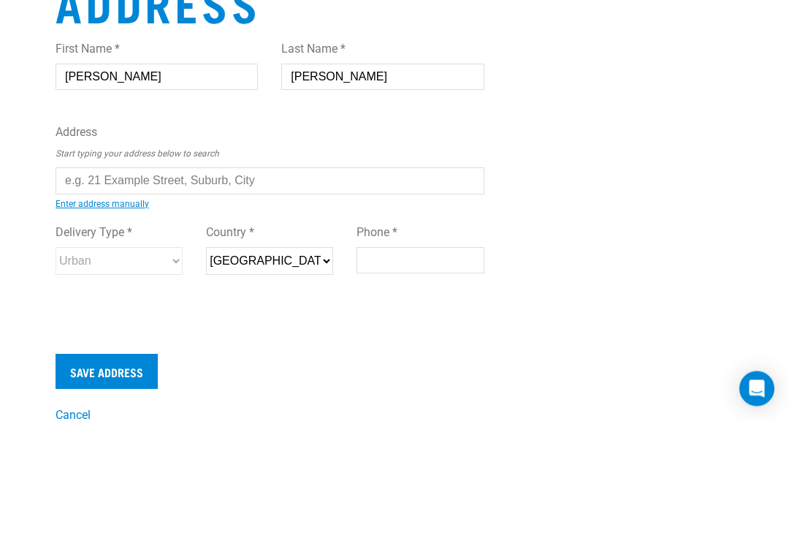
type input "Wright"
click at [443, 288] on input "text" at bounding box center [270, 301] width 429 height 26
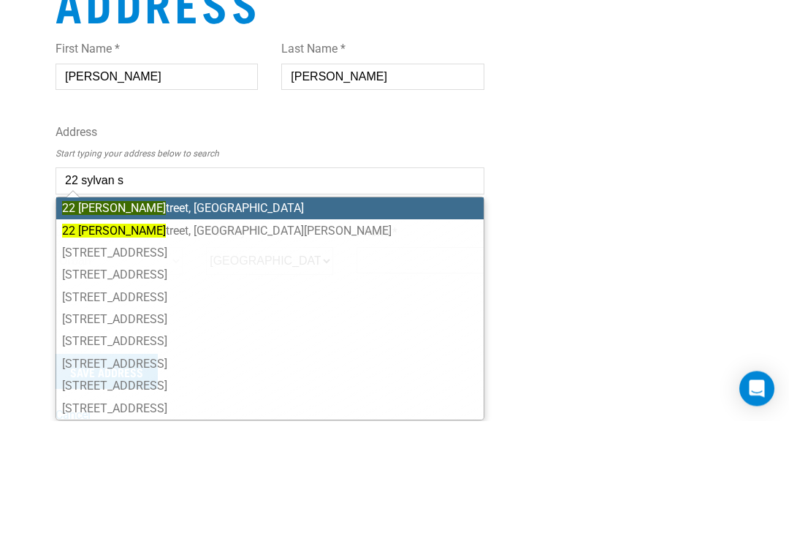
click at [289, 318] on li "22 Sylvan S treet, Hillmorton, Christchurch 8024" at bounding box center [270, 329] width 428 height 22
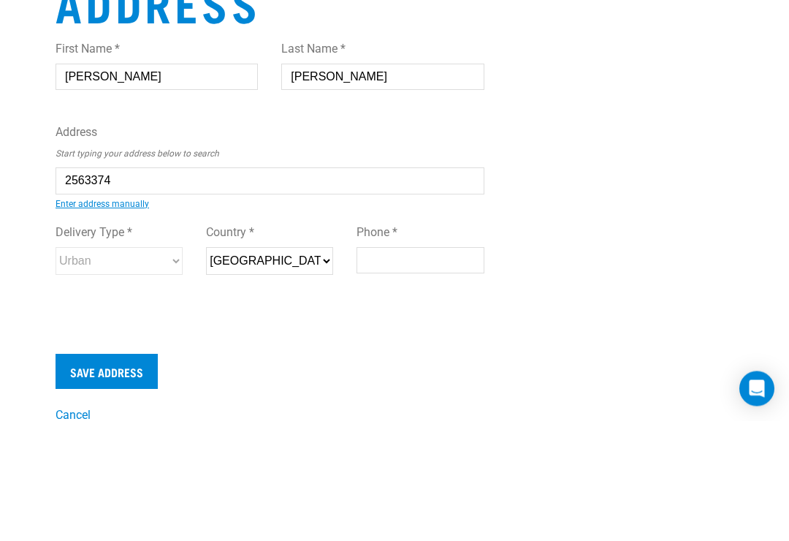
type input "22 Sylvan Street, Hillmorton, Christchurch 8024"
type input "[STREET_ADDRESS]"
type input "Hillmorton"
type input "Canterbury"
select select "CAN"
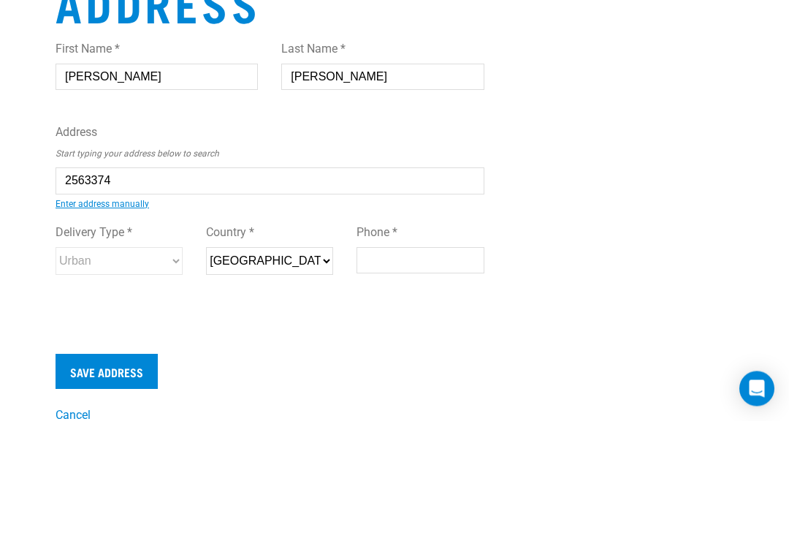
type input "8024"
select select "Urban"
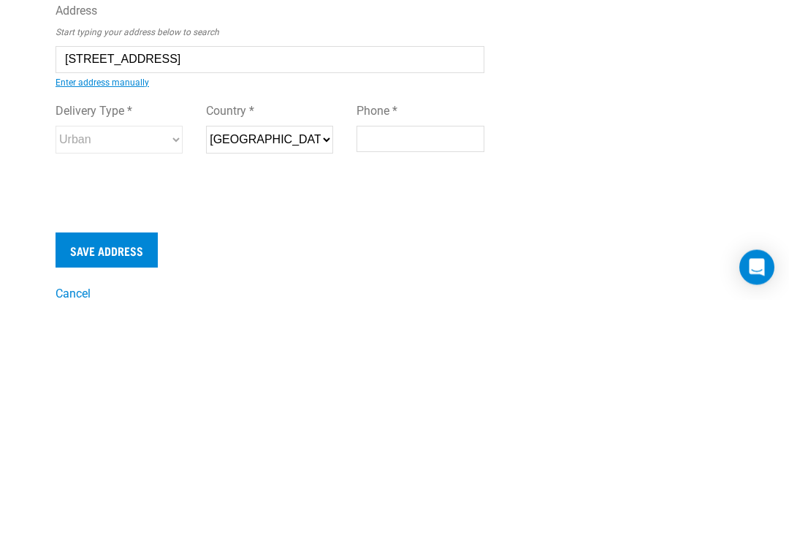
click at [450, 368] on input "Phone *" at bounding box center [420, 381] width 127 height 26
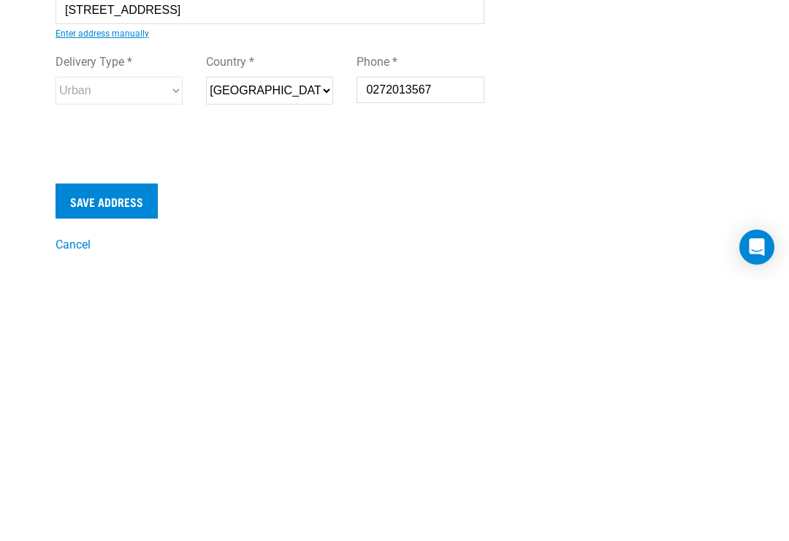
type input "0272013567"
click at [133, 445] on input "Save Address" at bounding box center [107, 462] width 102 height 35
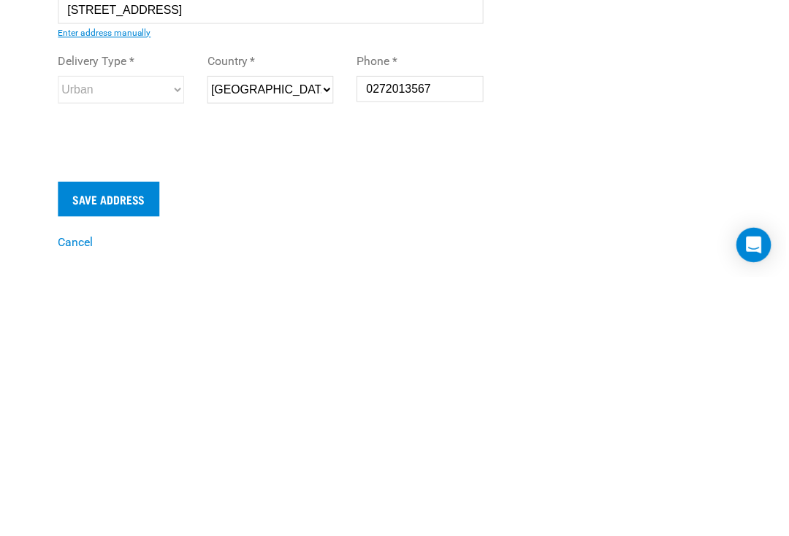
scroll to position [292, 0]
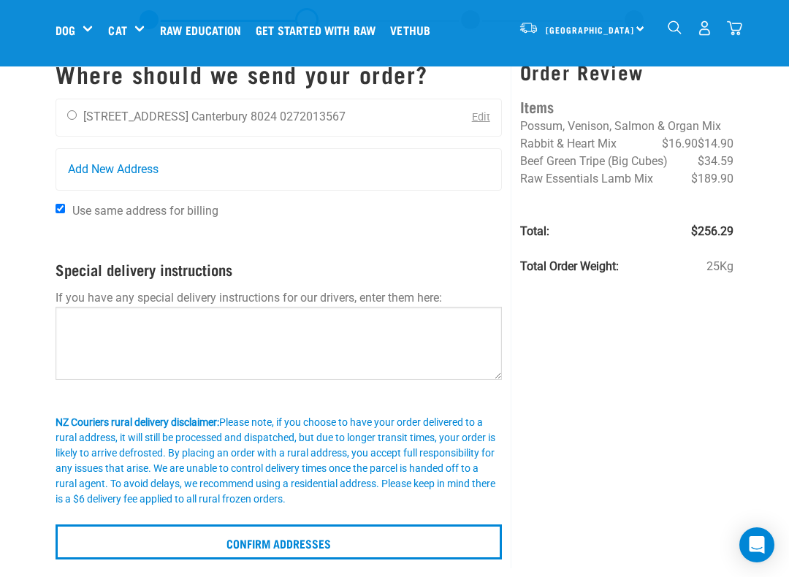
scroll to position [53, 0]
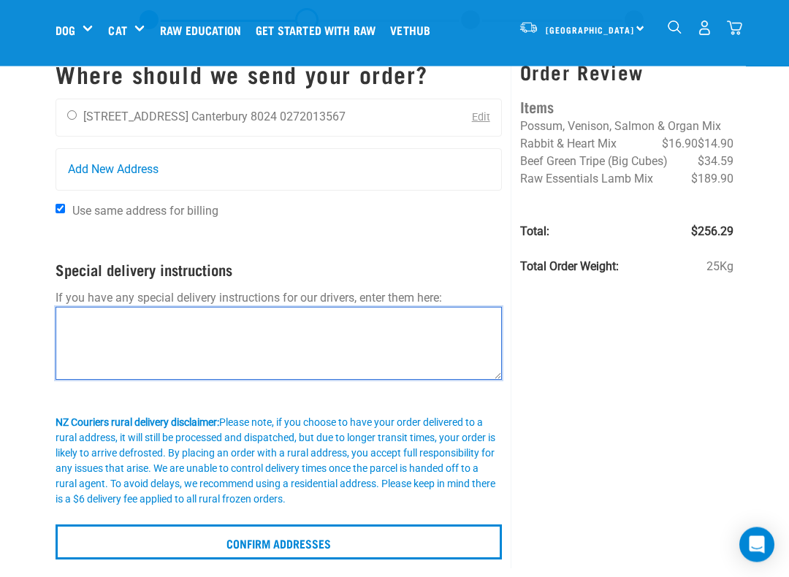
click at [90, 337] on textarea at bounding box center [279, 344] width 447 height 73
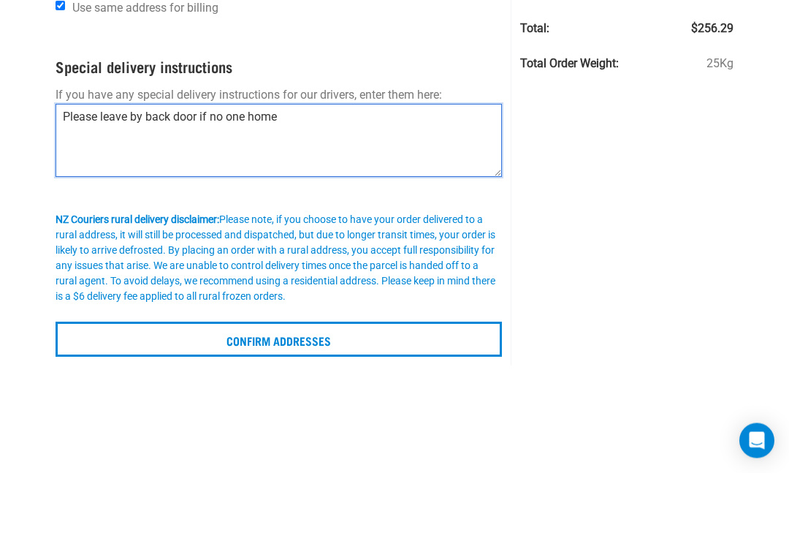
scroll to position [189, 0]
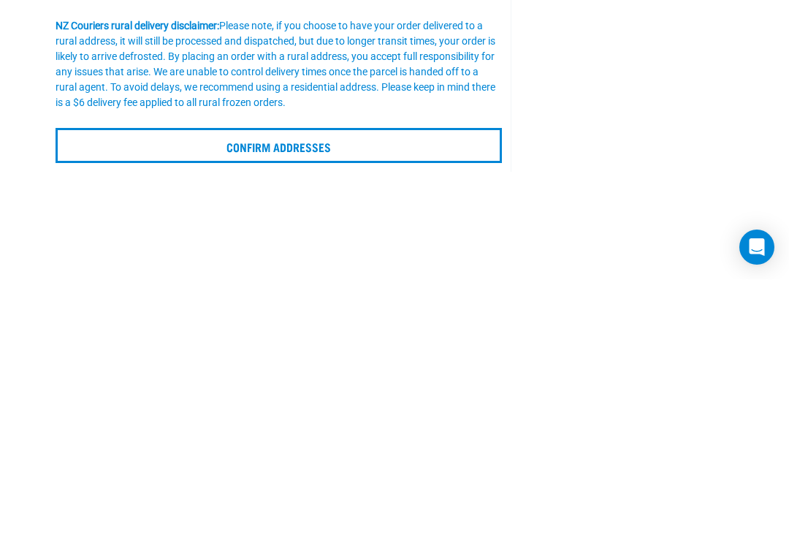
type textarea "Please leave by back door if no one home"
click at [472, 390] on input "Confirm addresses" at bounding box center [279, 407] width 447 height 35
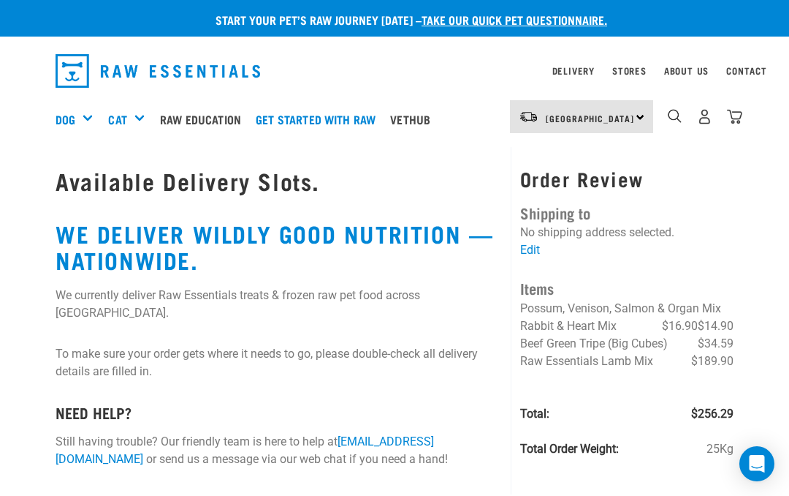
click at [533, 249] on link "Edit" at bounding box center [530, 250] width 20 height 14
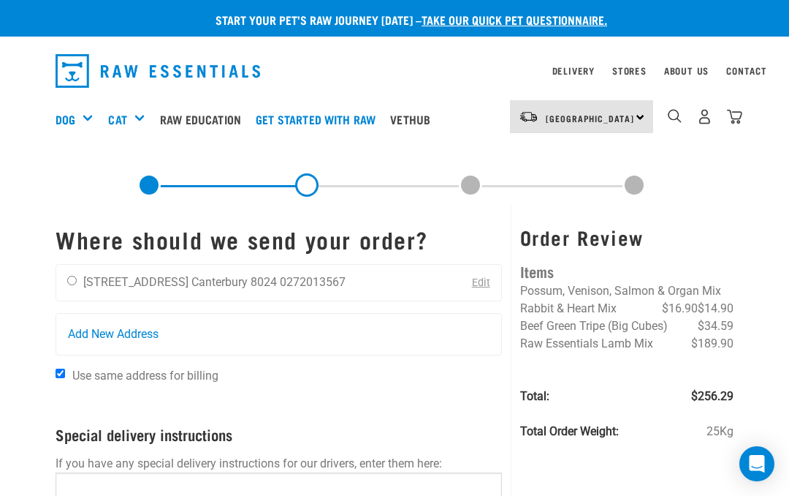
click at [77, 278] on input "radio" at bounding box center [72, 281] width 10 height 10
radio input "true"
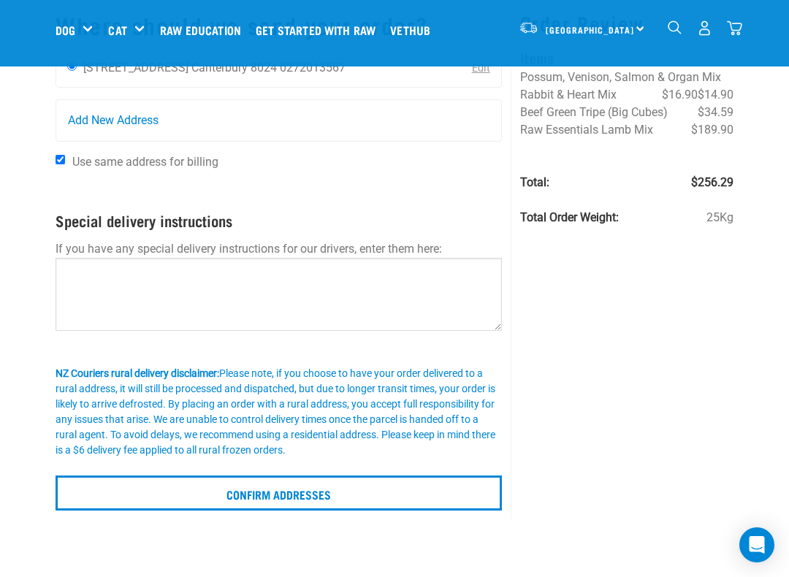
scroll to position [109, 0]
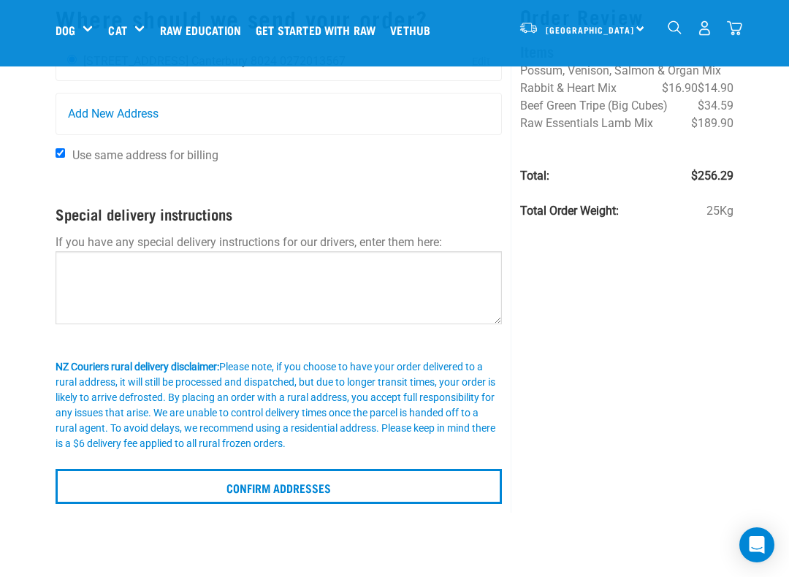
click at [399, 493] on input "Confirm addresses" at bounding box center [279, 486] width 447 height 35
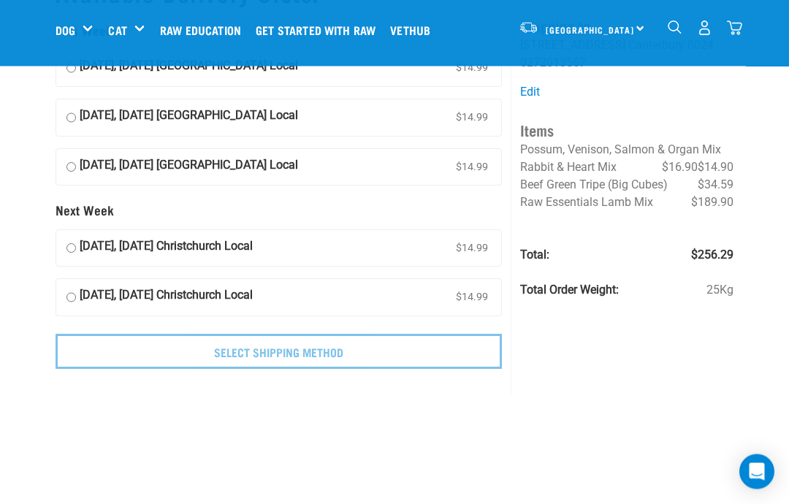
scroll to position [58, 0]
